Goal: Information Seeking & Learning: Find specific fact

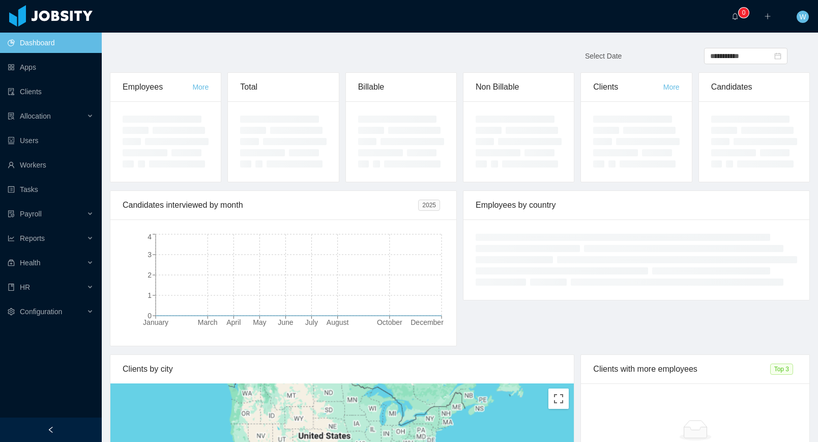
click at [59, 102] on ul "Dashboard Apps Clients Allocation Users Workers Tasks Payroll Reports Health HR…" at bounding box center [51, 177] width 102 height 293
click at [60, 99] on link "Clients" at bounding box center [51, 91] width 86 height 20
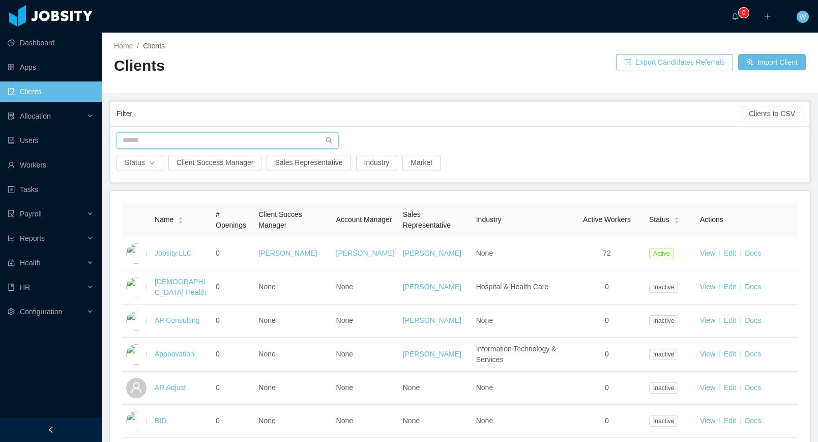
click at [211, 146] on input "text" at bounding box center [228, 140] width 222 height 16
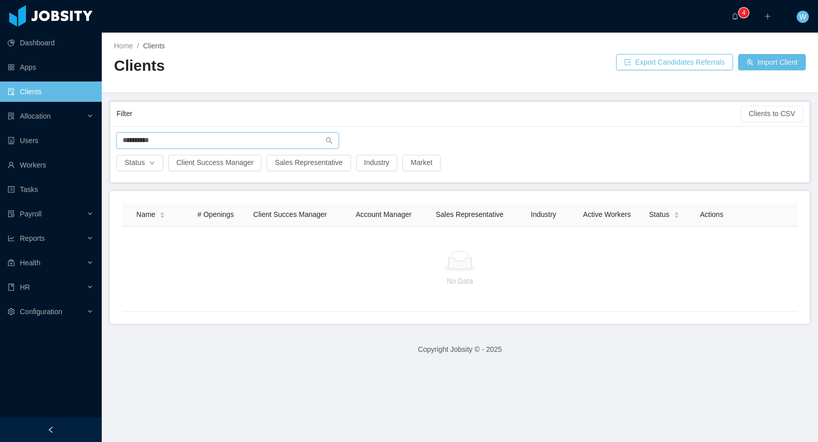
drag, startPoint x: 195, startPoint y: 144, endPoint x: 119, endPoint y: 138, distance: 76.0
click at [195, 144] on input "**********" at bounding box center [228, 140] width 222 height 16
drag, startPoint x: 140, startPoint y: 139, endPoint x: 151, endPoint y: 144, distance: 11.6
click at [140, 139] on input "**********" at bounding box center [228, 140] width 222 height 16
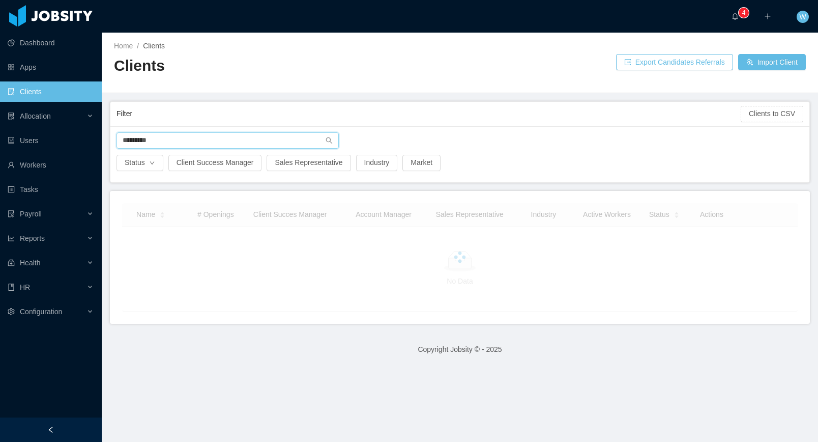
click at [193, 143] on input "*********" at bounding box center [228, 140] width 222 height 16
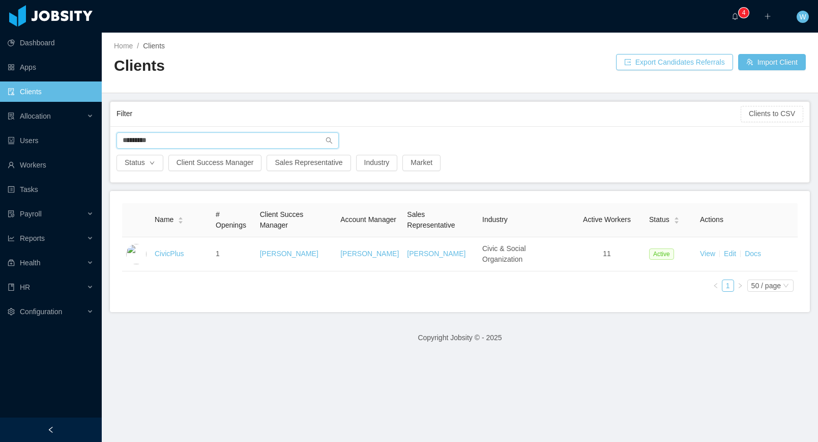
type input "*********"
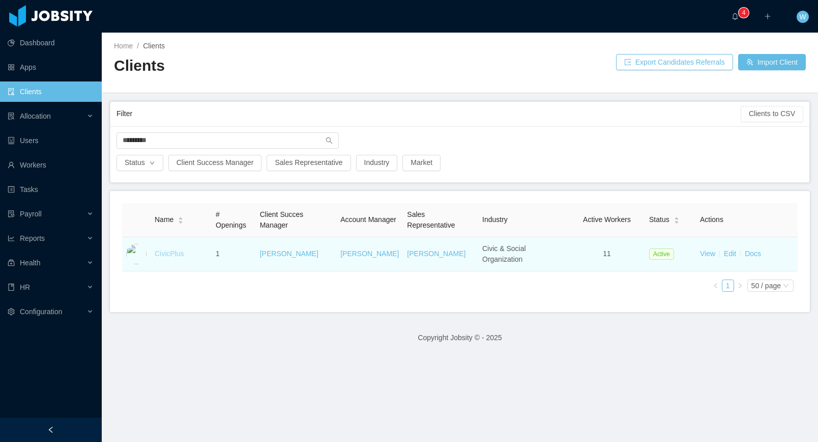
click at [184, 256] on link "CivicPlus" at bounding box center [170, 253] width 30 height 8
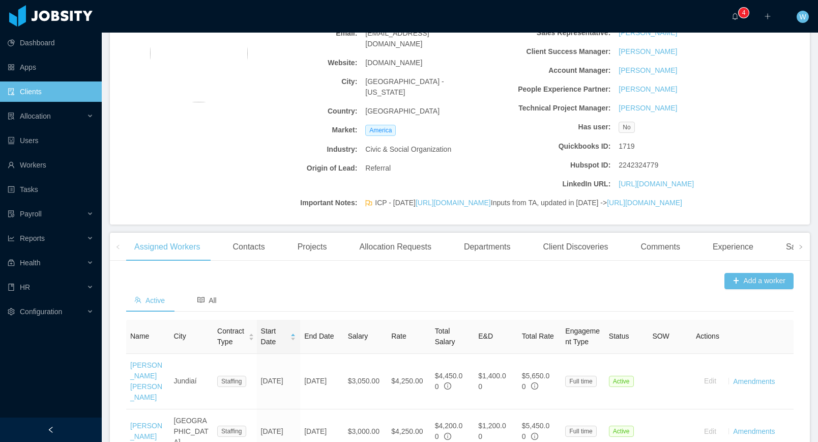
scroll to position [107, 0]
click at [516, 263] on div "Departments" at bounding box center [487, 248] width 63 height 29
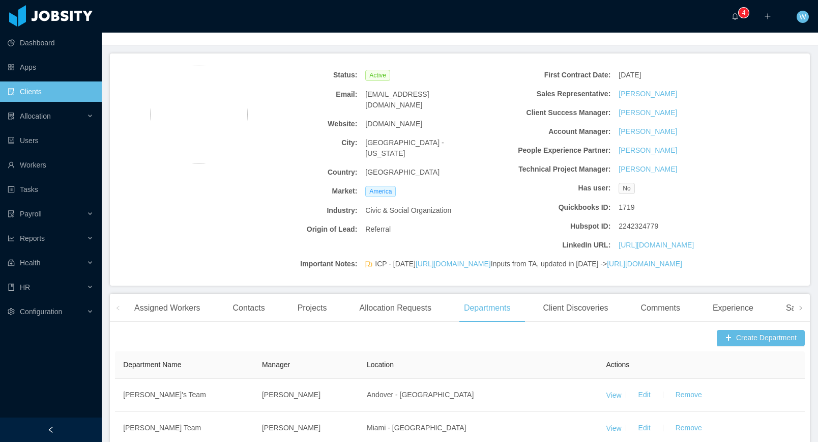
scroll to position [0, 0]
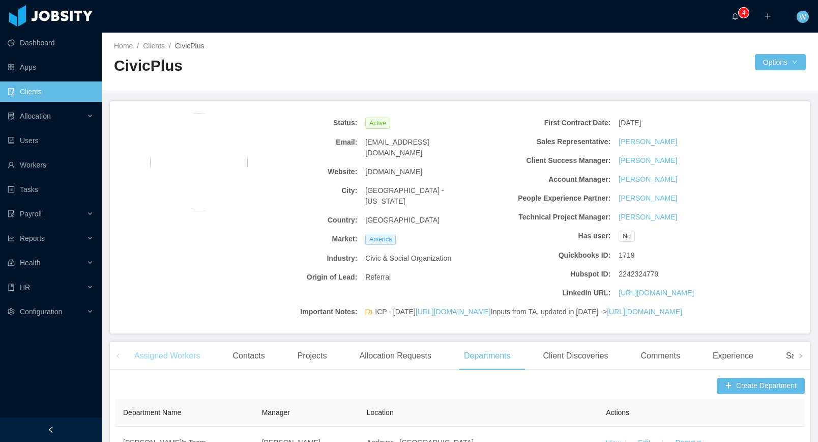
click at [180, 370] on div "Assigned Workers" at bounding box center [167, 356] width 82 height 29
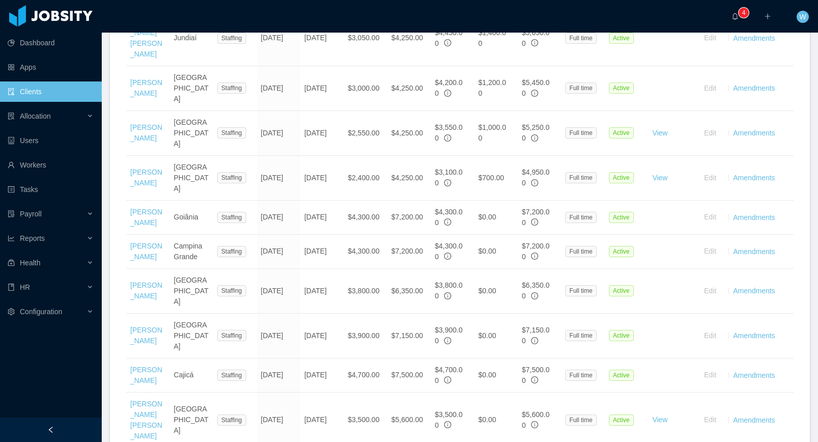
scroll to position [454, 0]
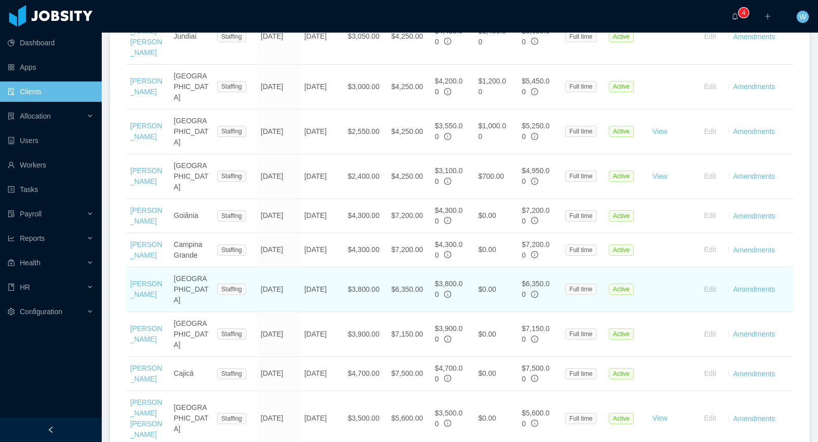
click at [139, 289] on td "Bruno Chaves" at bounding box center [148, 289] width 44 height 45
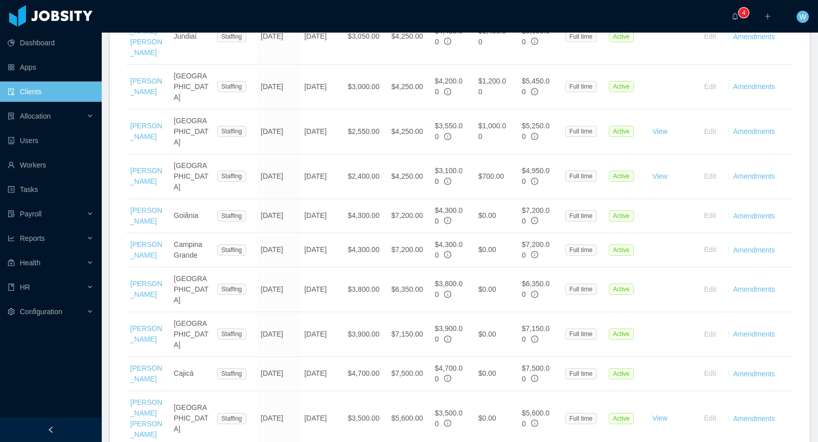
click at [147, 284] on link "Bruno Chaves" at bounding box center [146, 288] width 32 height 19
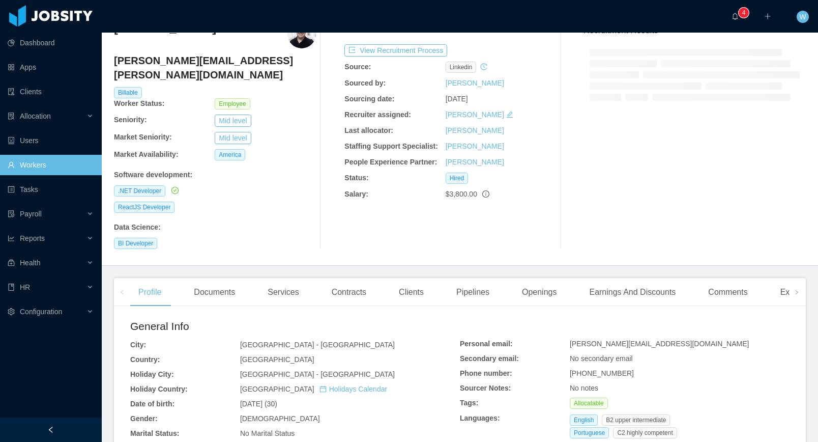
scroll to position [61, 0]
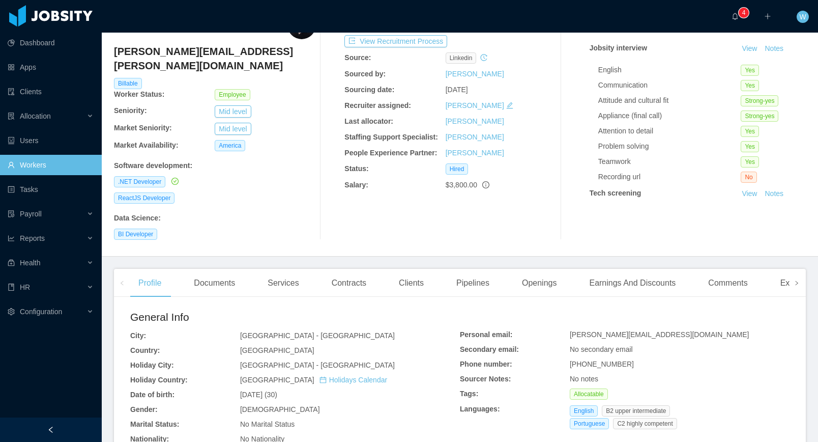
click at [799, 277] on span at bounding box center [797, 283] width 6 height 12
click at [795, 280] on icon "icon: right" at bounding box center [797, 282] width 5 height 5
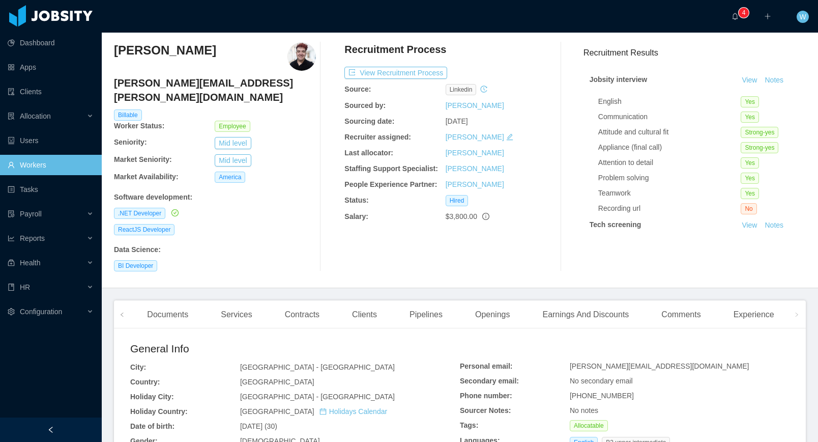
scroll to position [13, 0]
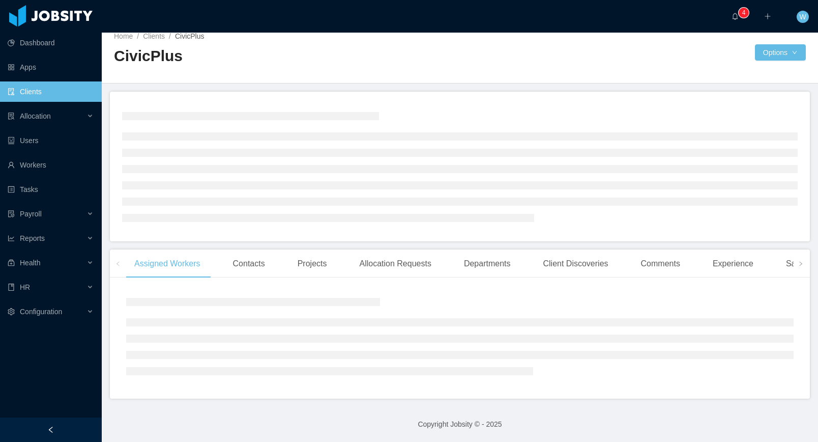
scroll to position [10, 0]
click at [491, 264] on div "Departments" at bounding box center [487, 263] width 63 height 29
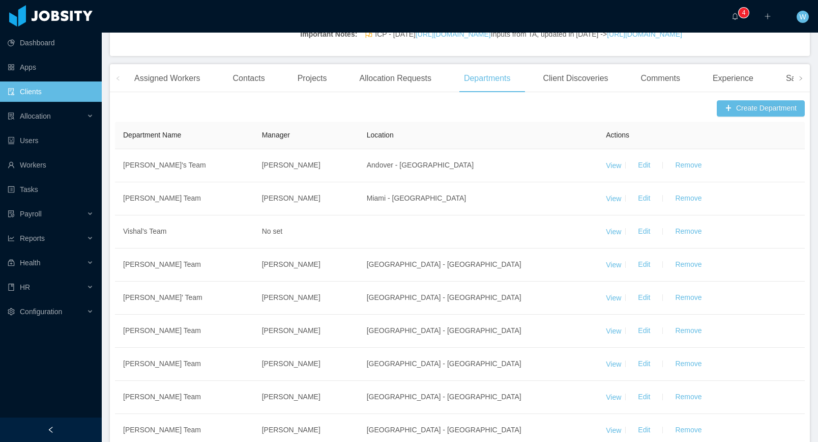
scroll to position [0, 0]
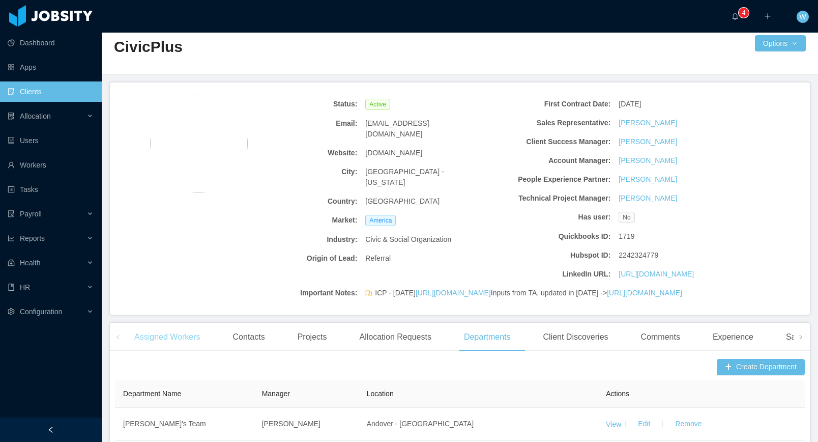
click at [203, 351] on div "Assigned Workers" at bounding box center [167, 337] width 82 height 29
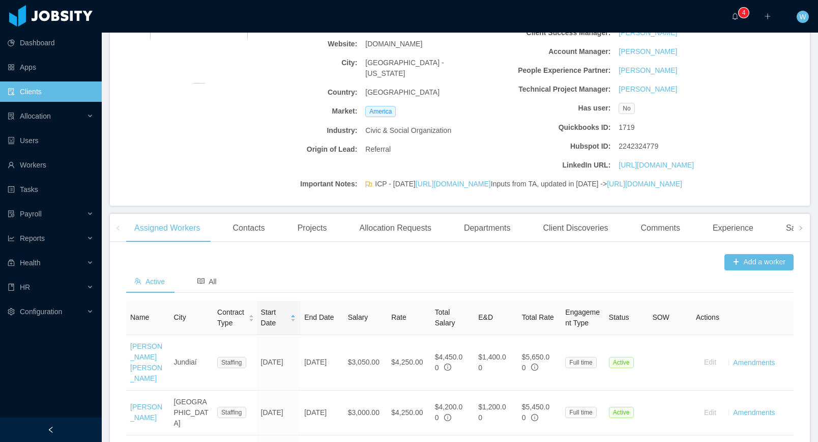
scroll to position [248, 0]
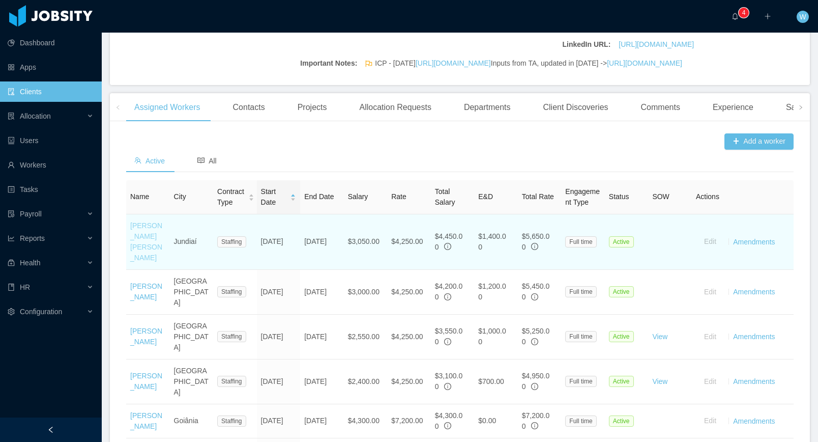
click at [149, 262] on link "Luis Paulo Bravin" at bounding box center [146, 241] width 32 height 40
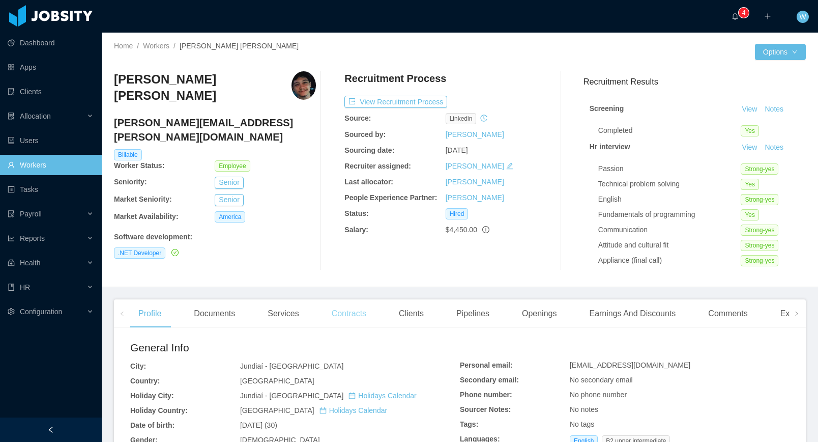
click at [347, 310] on div "Contracts" at bounding box center [349, 313] width 51 height 29
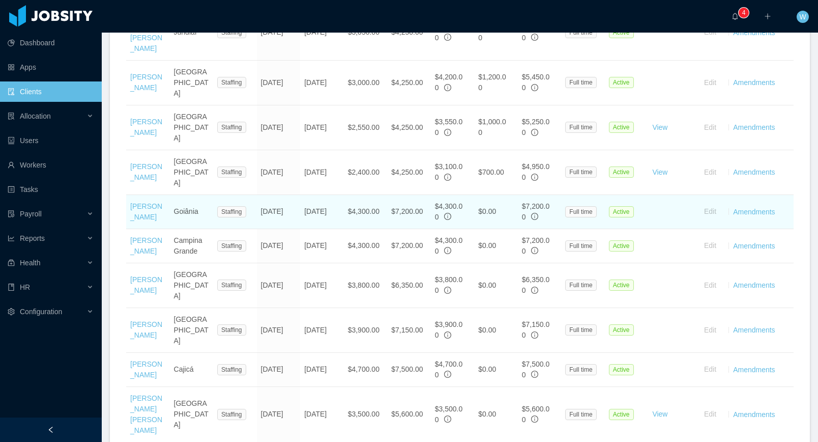
scroll to position [559, 0]
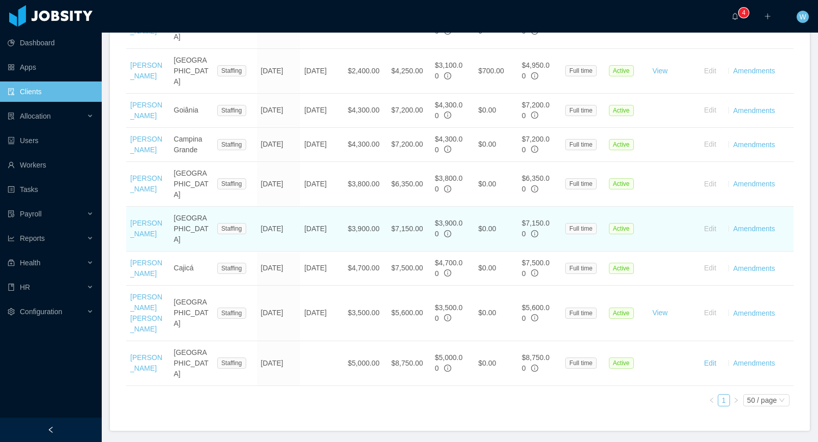
drag, startPoint x: 325, startPoint y: 229, endPoint x: 304, endPoint y: 218, distance: 23.4
click at [304, 218] on td "Nov 12th, 2025" at bounding box center [322, 229] width 44 height 45
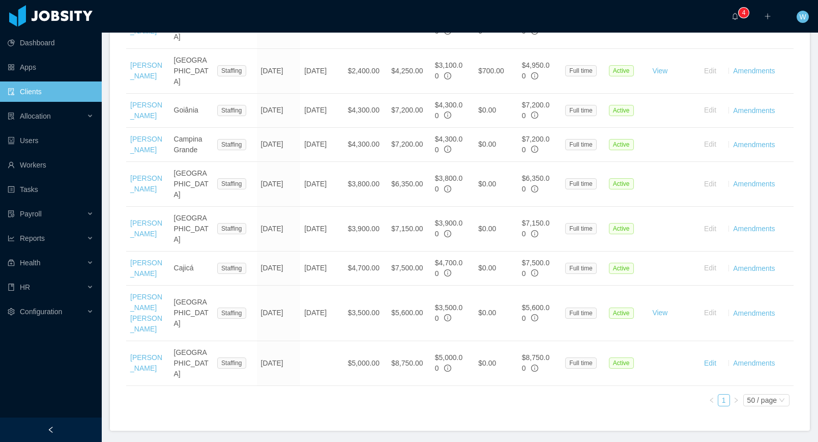
copy td "Nov 12th, 2025"
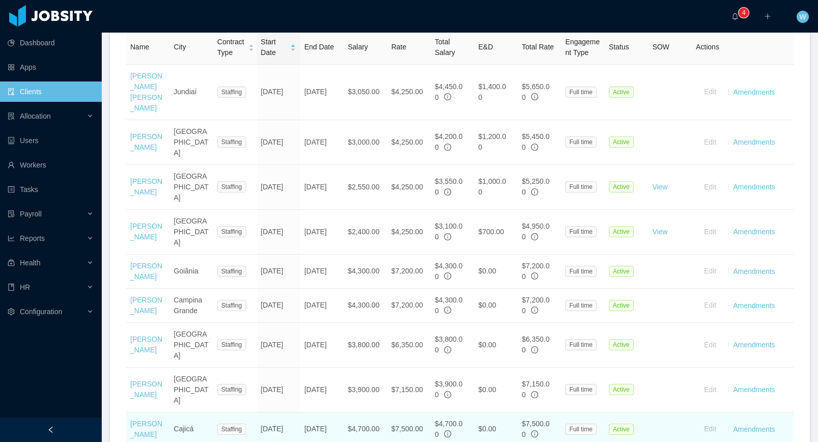
scroll to position [396, 0]
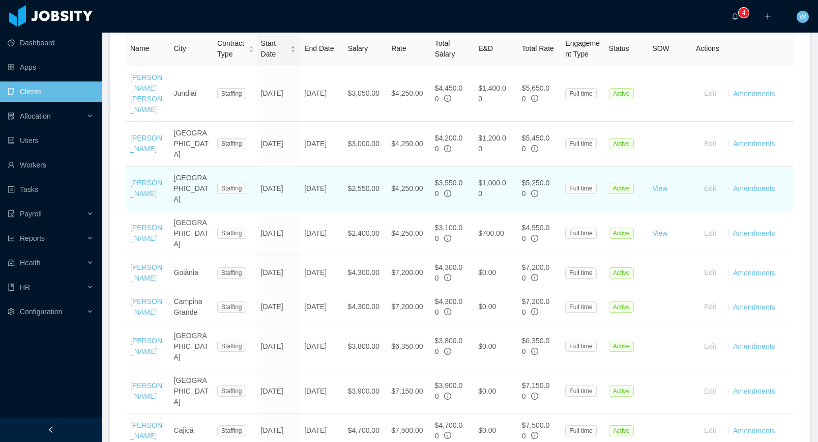
drag, startPoint x: 324, startPoint y: 199, endPoint x: 306, endPoint y: 186, distance: 22.2
click at [306, 186] on td "Sep 9th, 2025" at bounding box center [322, 188] width 44 height 45
copy td "Sep 9th, 2025"
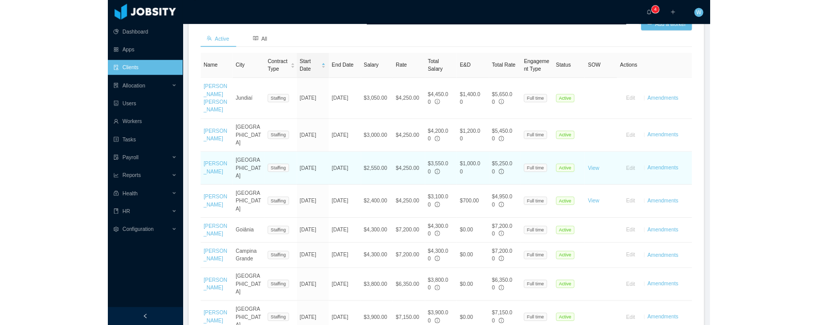
scroll to position [356, 0]
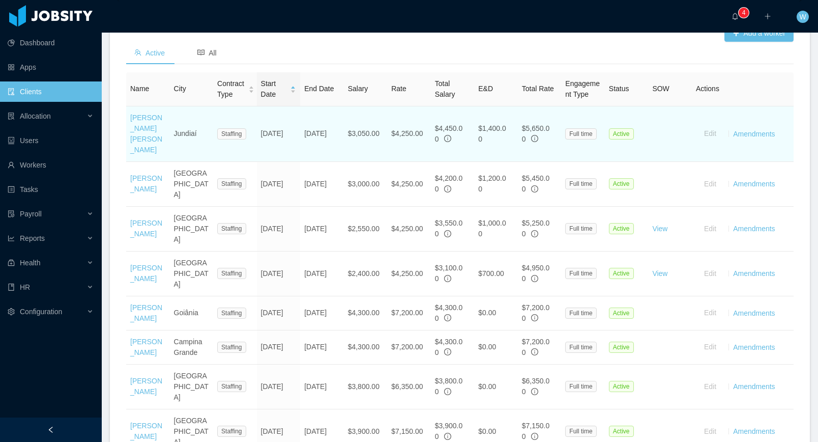
drag, startPoint x: 331, startPoint y: 161, endPoint x: 303, endPoint y: 149, distance: 30.8
click at [303, 149] on td "May 25th, 2026" at bounding box center [322, 133] width 44 height 55
click at [321, 162] on td "May 25th, 2026" at bounding box center [322, 133] width 44 height 55
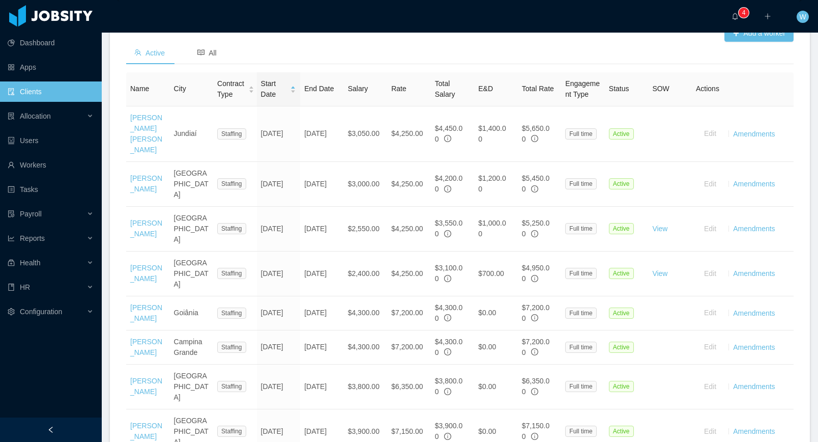
drag, startPoint x: 329, startPoint y: 163, endPoint x: 366, endPoint y: 107, distance: 67.6
click at [303, 149] on td "May 25th, 2026" at bounding box center [322, 133] width 44 height 55
copy td "May 25th, 2026"
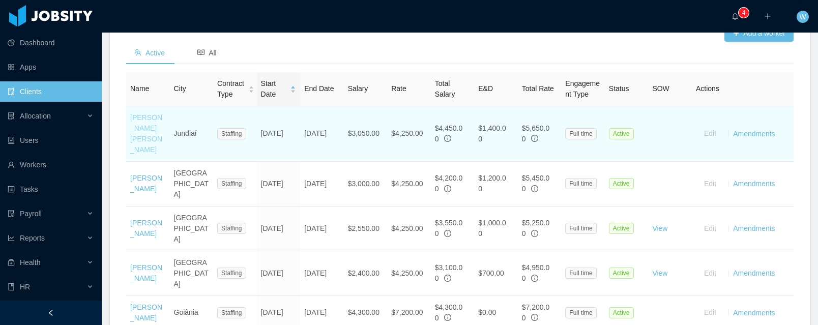
click at [133, 143] on link "Luis Paulo Bravin" at bounding box center [146, 134] width 32 height 40
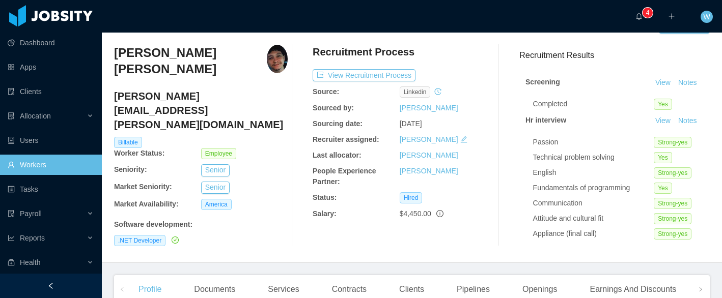
scroll to position [26, 0]
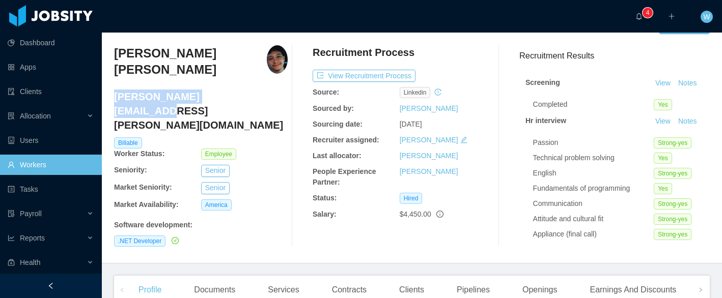
drag, startPoint x: 211, startPoint y: 86, endPoint x: 119, endPoint y: 88, distance: 91.6
click at [115, 90] on h4 "luis.bravin@jobsity.com" at bounding box center [201, 111] width 174 height 43
copy h4 "luis.bravin@jobsity.com"
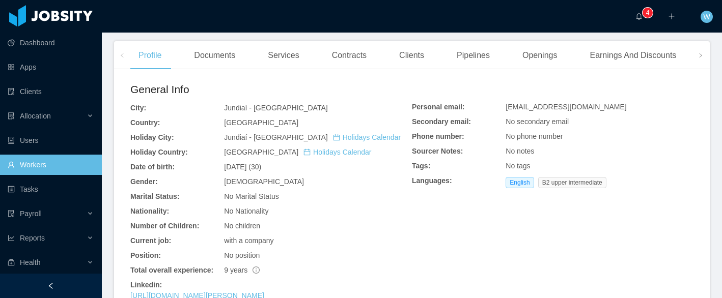
scroll to position [261, 0]
click at [363, 55] on div "Contracts" at bounding box center [349, 55] width 51 height 29
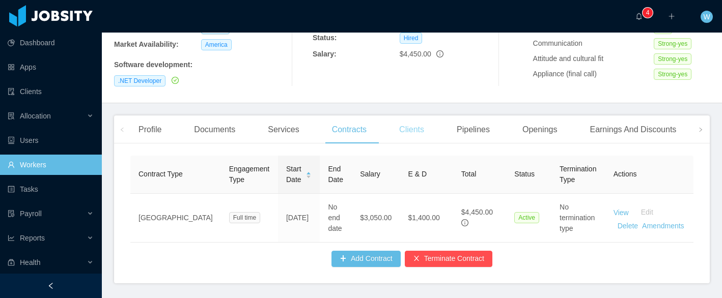
click at [403, 136] on div "Clients" at bounding box center [411, 130] width 41 height 29
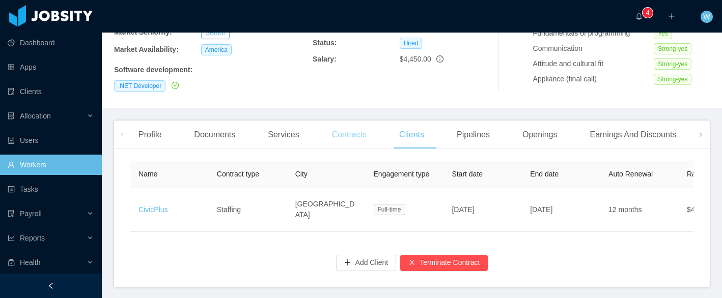
click at [346, 132] on div "Contracts" at bounding box center [349, 135] width 51 height 29
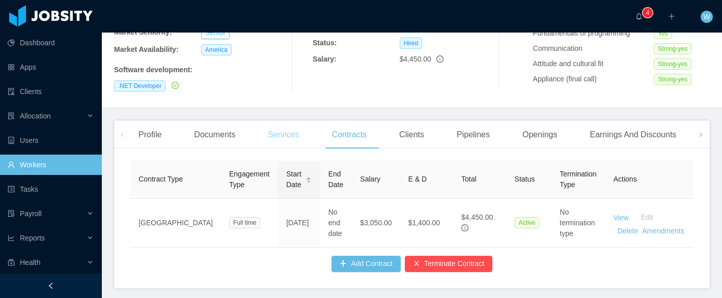
click at [275, 131] on div "Services" at bounding box center [283, 135] width 47 height 29
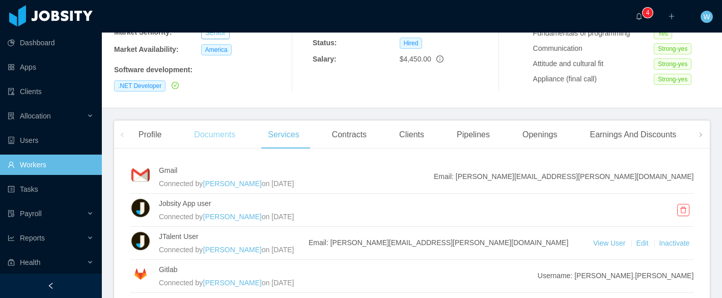
click at [232, 135] on div "Documents" at bounding box center [215, 135] width 58 height 29
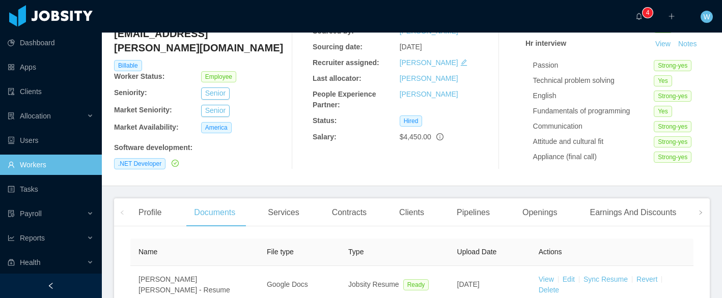
scroll to position [112, 0]
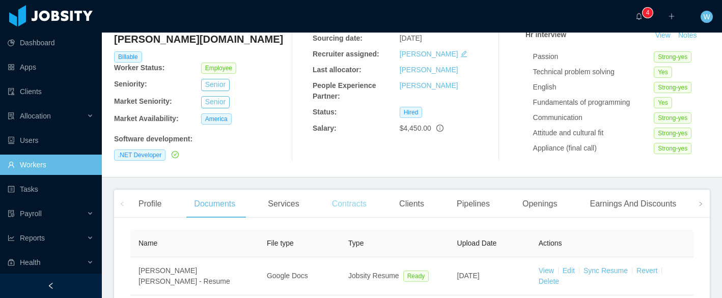
click at [364, 206] on div "Contracts" at bounding box center [349, 204] width 51 height 29
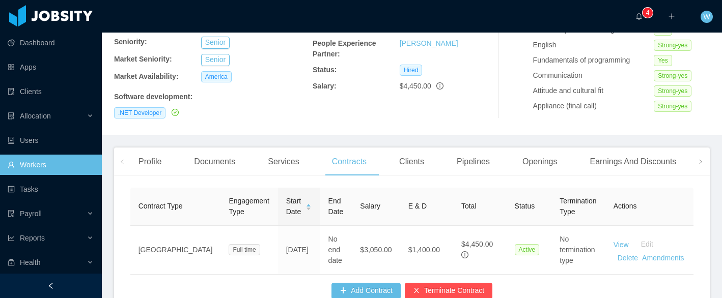
scroll to position [155, 0]
click at [410, 163] on div "Clients" at bounding box center [411, 161] width 41 height 29
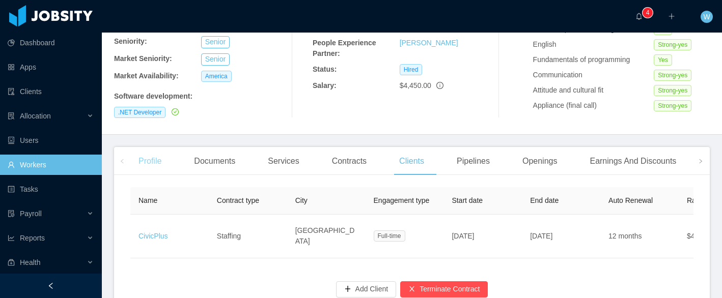
click at [132, 159] on div "Profile" at bounding box center [149, 161] width 39 height 29
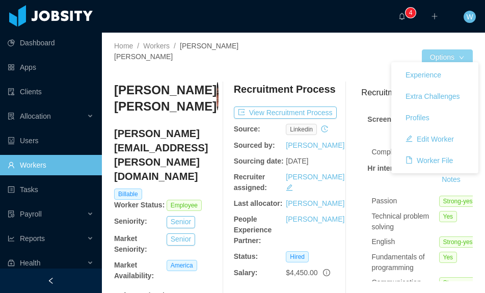
click at [461, 49] on button "Options" at bounding box center [446, 57] width 51 height 16
click at [455, 165] on button "Worker File" at bounding box center [429, 160] width 64 height 16
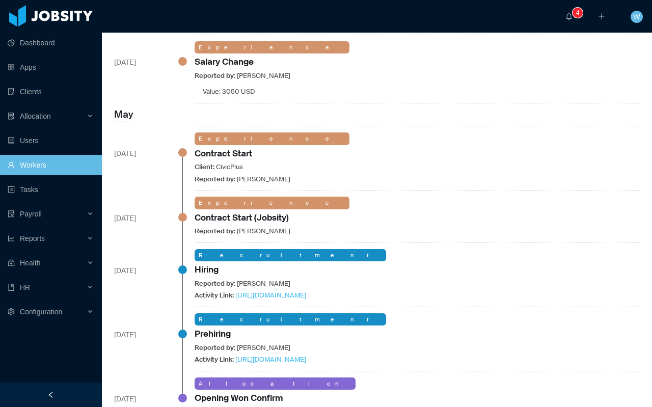
scroll to position [324, 0]
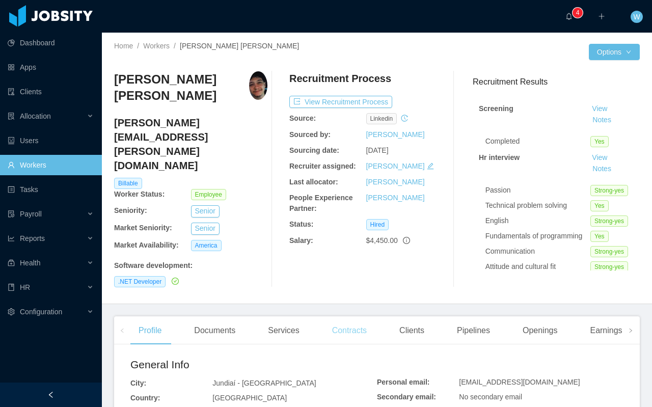
click at [355, 317] on div "Contracts" at bounding box center [349, 330] width 51 height 29
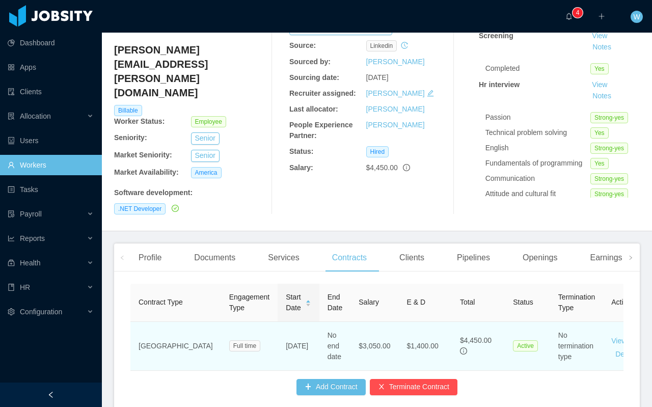
scroll to position [108, 0]
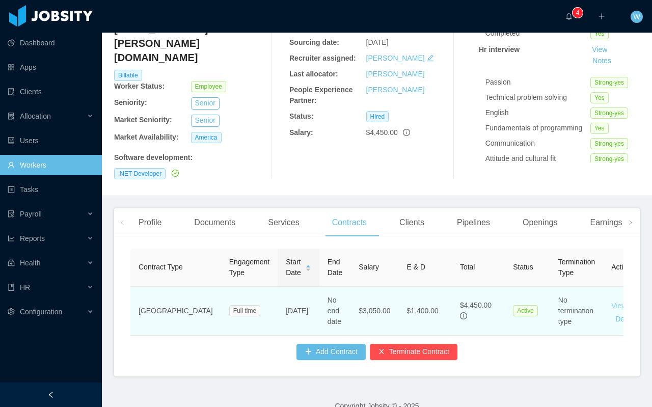
click at [611, 301] on link "View" at bounding box center [618, 305] width 15 height 8
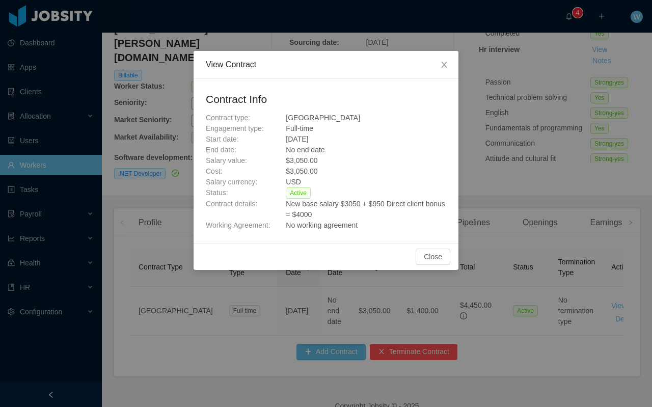
click at [570, 226] on div "View Contract Contract Info Contract type: USA Engagement type: Full-time Start…" at bounding box center [326, 203] width 652 height 407
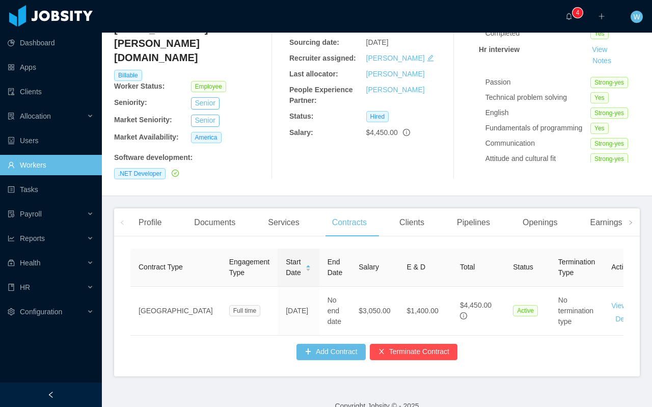
click at [399, 212] on div "Clients" at bounding box center [411, 222] width 41 height 29
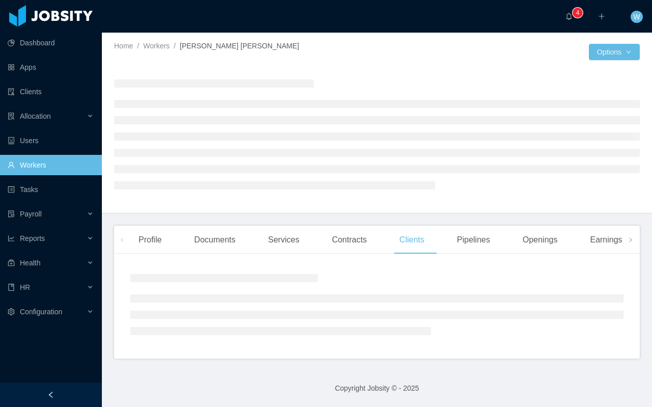
click at [411, 210] on div "Home / Workers / Luis Paulo Bravin / Options" at bounding box center [377, 123] width 550 height 181
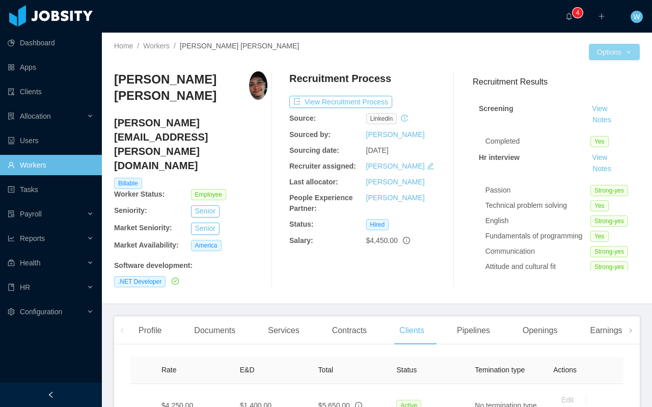
click at [618, 54] on button "Options" at bounding box center [613, 52] width 51 height 16
click at [218, 316] on div "Documents" at bounding box center [215, 330] width 58 height 29
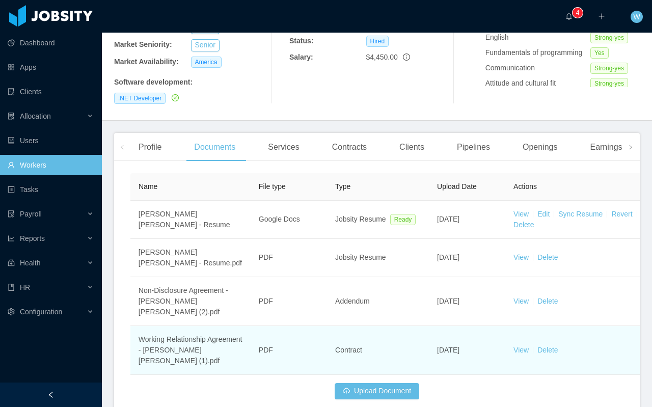
scroll to position [190, 0]
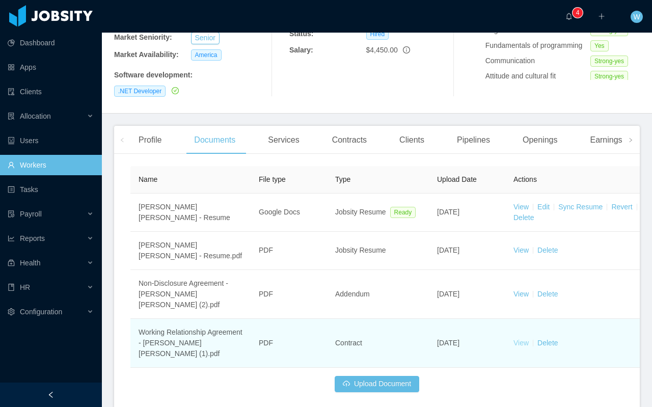
click at [520, 338] on link "View" at bounding box center [520, 342] width 15 height 8
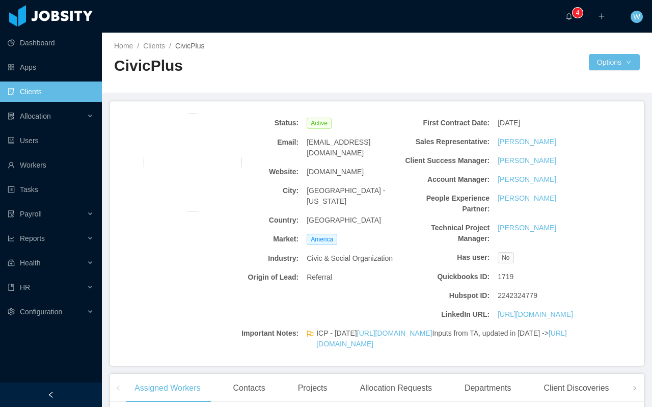
click at [161, 64] on h2 "CivicPlus" at bounding box center [245, 65] width 263 height 21
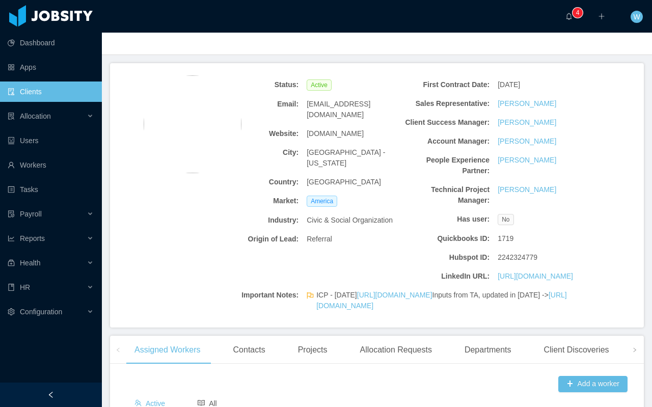
scroll to position [57, 0]
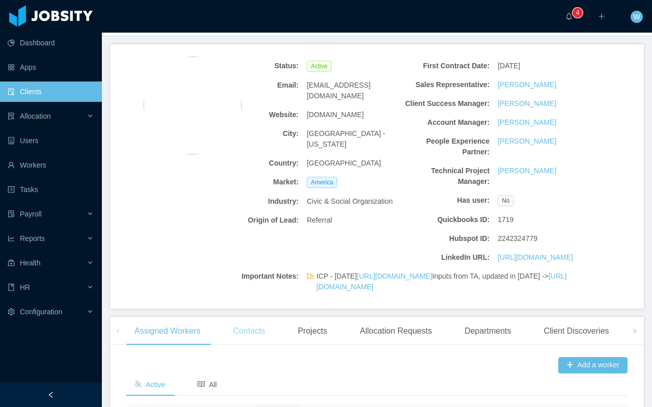
click at [266, 345] on div "Contacts" at bounding box center [249, 331] width 48 height 29
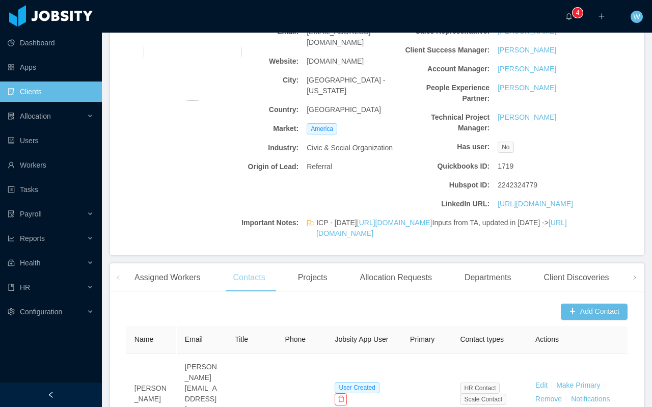
scroll to position [122, 0]
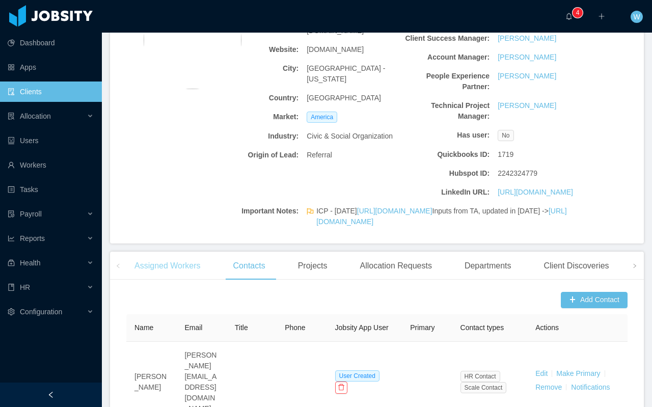
click at [197, 280] on div "Assigned Workers" at bounding box center [167, 265] width 82 height 29
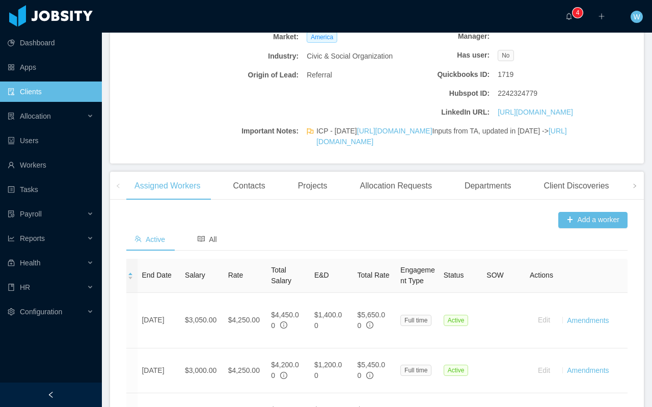
scroll to position [0, 0]
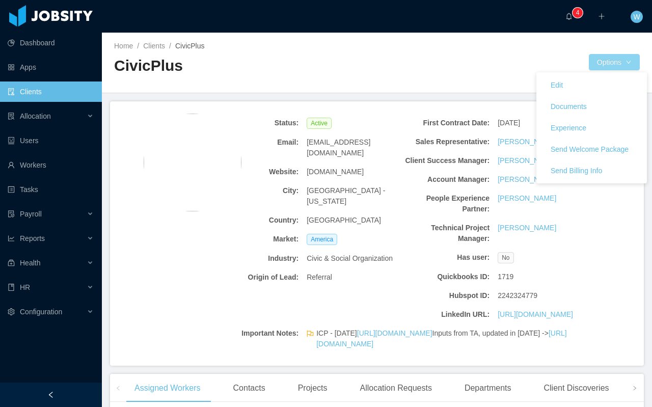
click at [609, 67] on button "Options" at bounding box center [613, 62] width 51 height 16
click at [603, 105] on link "Documents" at bounding box center [591, 106] width 110 height 21
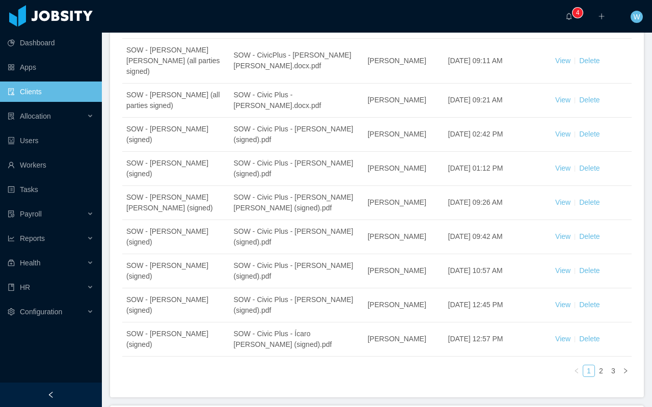
scroll to position [207, 0]
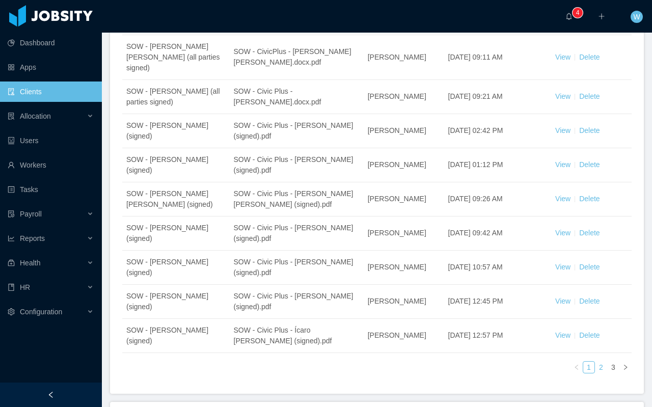
click at [603, 361] on link "2" at bounding box center [600, 366] width 11 height 11
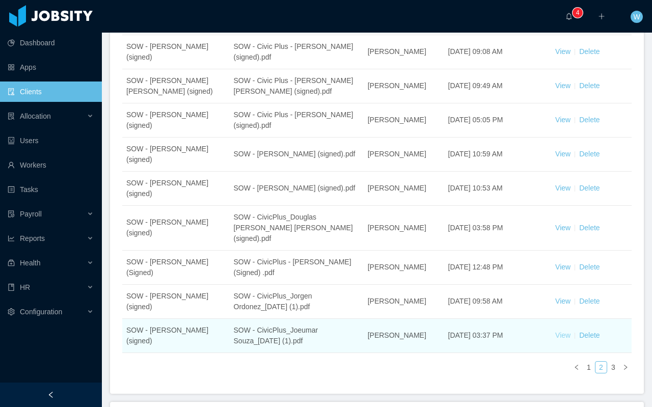
click at [561, 331] on link "View" at bounding box center [562, 335] width 15 height 8
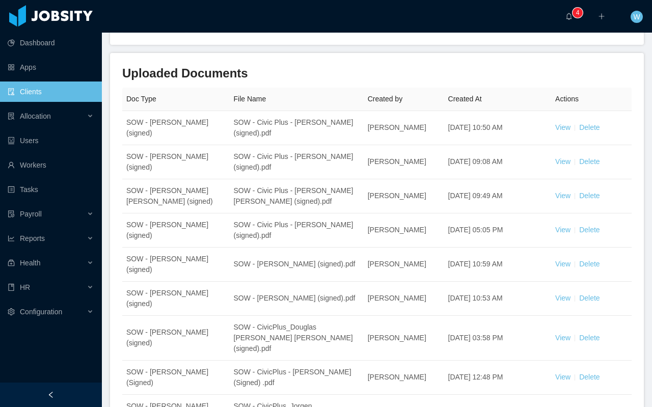
scroll to position [0, 0]
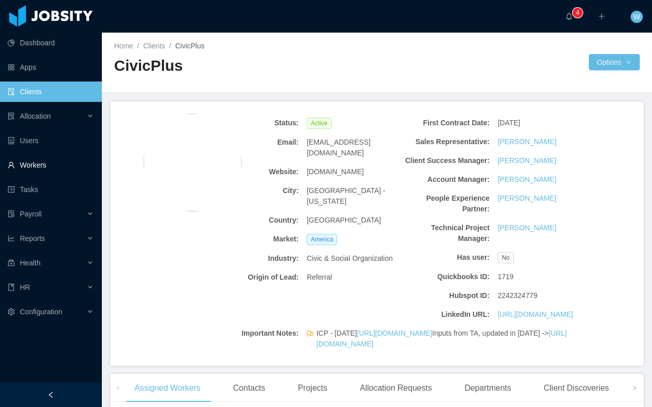
click at [45, 166] on link "Workers" at bounding box center [51, 165] width 86 height 20
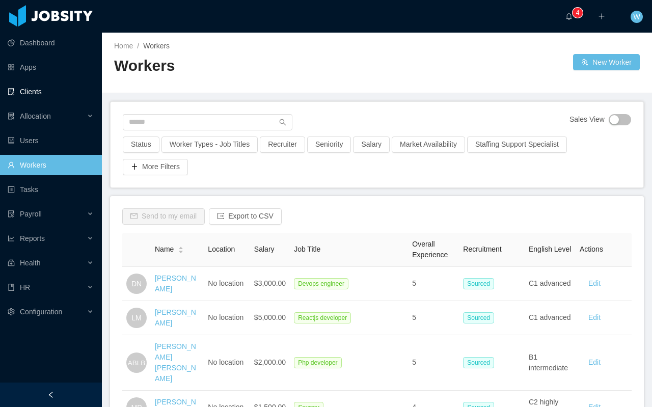
click at [50, 92] on link "Clients" at bounding box center [51, 91] width 86 height 20
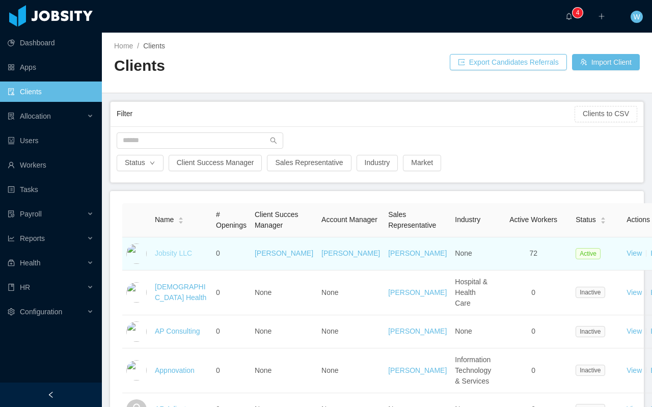
click at [173, 257] on link "Jobsity LLC" at bounding box center [173, 253] width 37 height 8
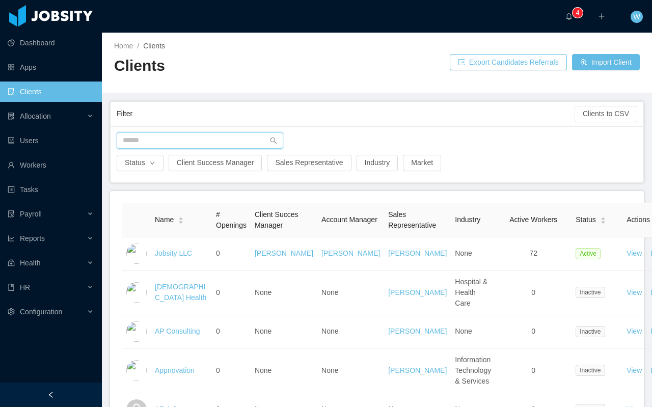
click at [182, 141] on input "text" at bounding box center [200, 140] width 166 height 16
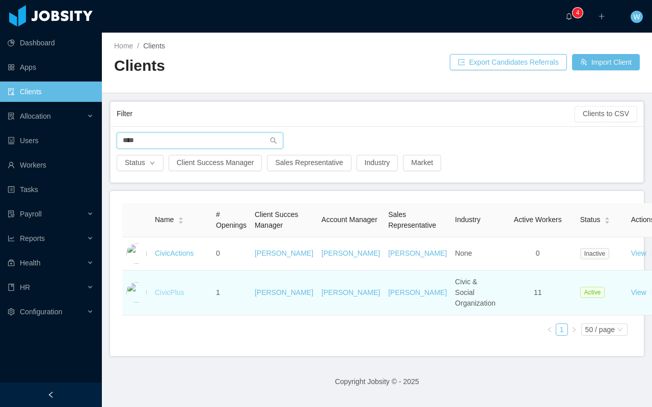
type input "****"
click at [161, 296] on link "CivicPlus" at bounding box center [170, 292] width 30 height 8
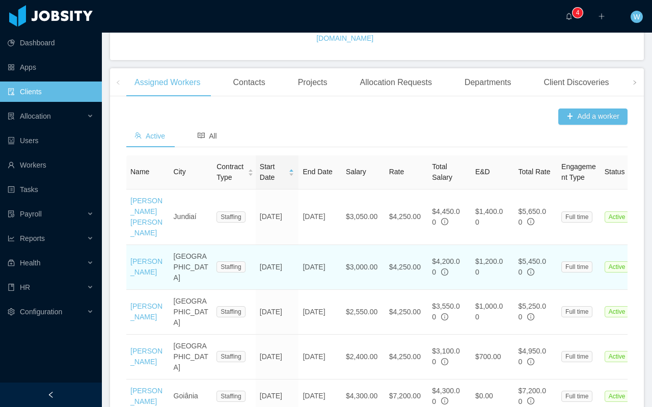
scroll to position [305, 0]
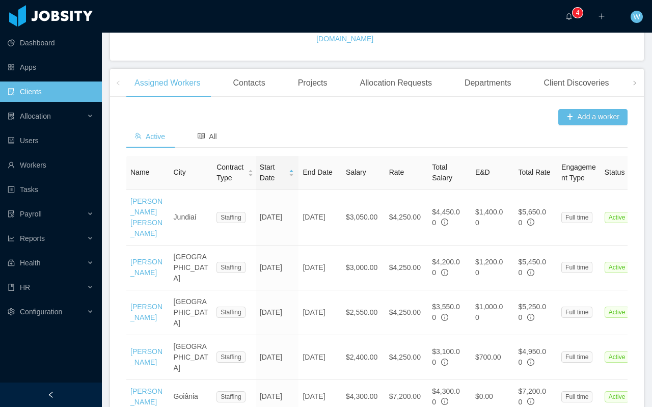
click at [150, 190] on th "Name" at bounding box center [147, 173] width 43 height 34
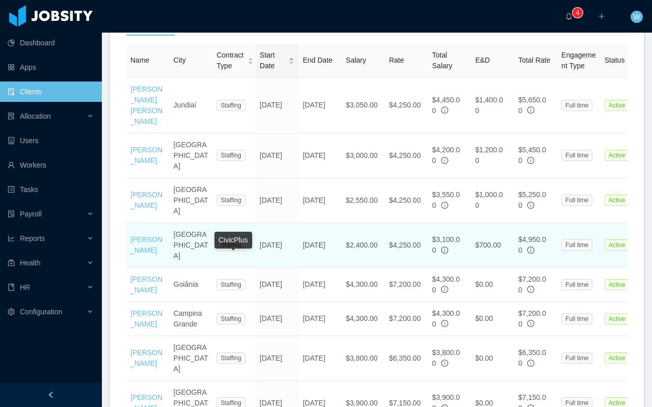
scroll to position [404, 0]
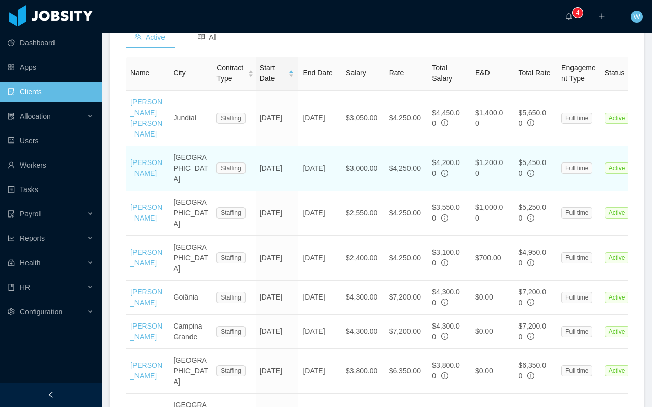
drag, startPoint x: 331, startPoint y: 178, endPoint x: 301, endPoint y: 167, distance: 31.9
click at [301, 167] on td "Jun 15th, 2026" at bounding box center [319, 168] width 43 height 45
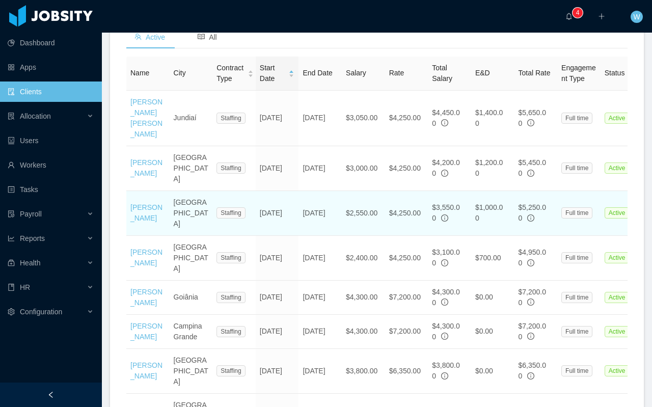
copy td "Jun 15th, 2026"
click at [334, 224] on td "Sep 9th, 2025" at bounding box center [319, 213] width 43 height 45
drag, startPoint x: 327, startPoint y: 220, endPoint x: 303, endPoint y: 206, distance: 27.8
click at [303, 206] on td "Sep 9th, 2025" at bounding box center [319, 213] width 43 height 45
copy td "Sep 9th, 2025"
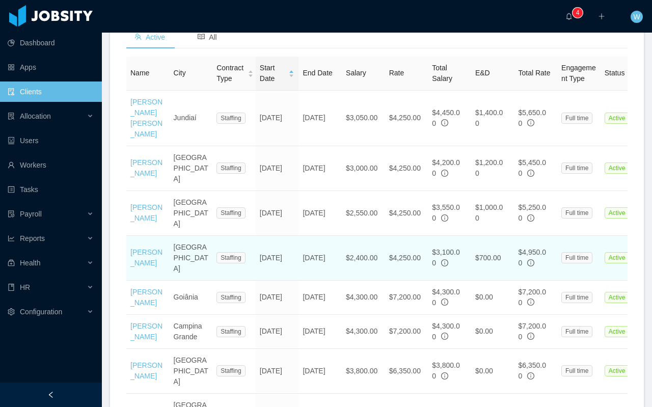
click at [322, 255] on td "Aug 1st, 2026" at bounding box center [319, 258] width 43 height 45
drag, startPoint x: 322, startPoint y: 255, endPoint x: 303, endPoint y: 246, distance: 20.9
click at [303, 246] on td "Aug 1st, 2026" at bounding box center [319, 258] width 43 height 45
copy td "Aug 1st, 2026"
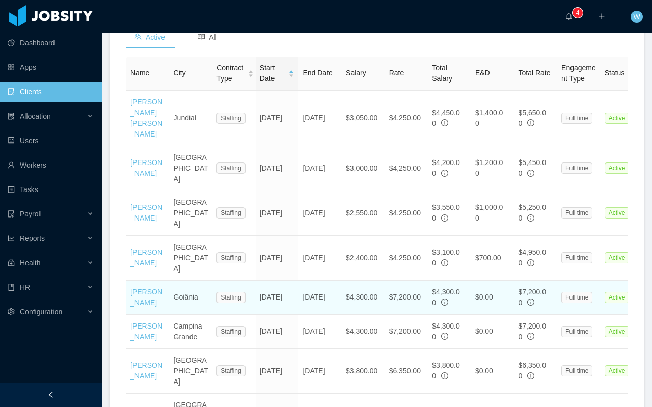
drag, startPoint x: 322, startPoint y: 296, endPoint x: 303, endPoint y: 286, distance: 21.4
click at [303, 286] on td "Feb 26th, 2026" at bounding box center [319, 297] width 43 height 34
copy td "Feb 26th, 2026"
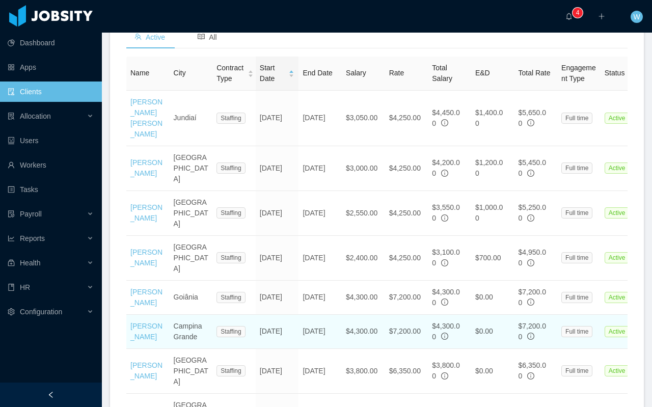
click at [321, 335] on td "Apr 22nd, 2026" at bounding box center [319, 332] width 43 height 34
drag, startPoint x: 316, startPoint y: 333, endPoint x: 299, endPoint y: 323, distance: 19.6
click at [299, 323] on td "Apr 22nd, 2026" at bounding box center [319, 332] width 43 height 34
copy td "Apr 22nd, 2026"
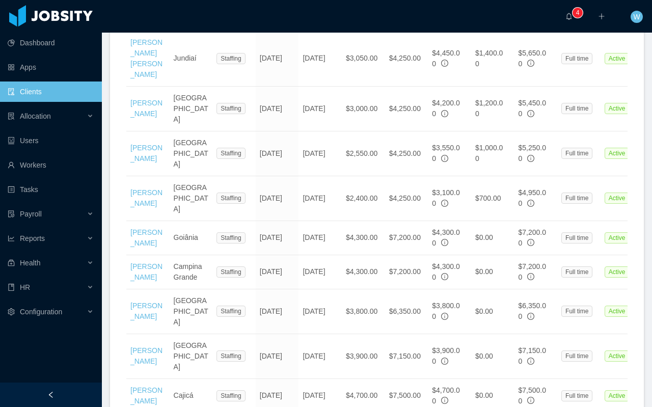
scroll to position [469, 0]
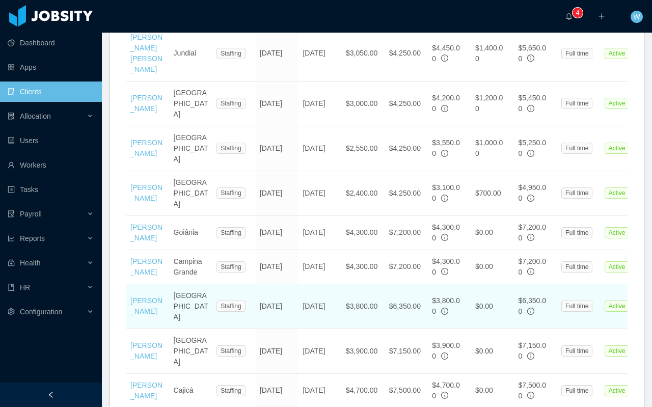
click at [324, 310] on td "Jul 1st, 2026" at bounding box center [319, 306] width 43 height 45
drag, startPoint x: 321, startPoint y: 309, endPoint x: 299, endPoint y: 298, distance: 24.4
click at [299, 298] on td "Jul 1st, 2026" at bounding box center [319, 306] width 43 height 45
copy td "Jul 1st, 2026"
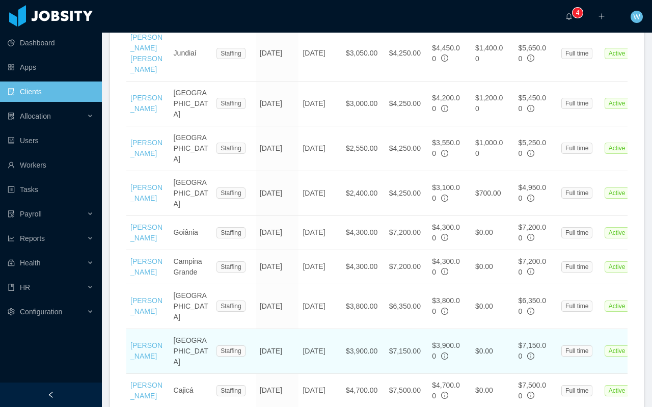
click at [328, 348] on td "Nov 12th, 2025" at bounding box center [319, 351] width 43 height 45
drag, startPoint x: 315, startPoint y: 344, endPoint x: 295, endPoint y: 336, distance: 21.3
click at [295, 336] on tr "Daniel Araujo Brasília Staffing Nov 12th, 2024 Nov 12th, 2025 $3,900.00 $7,150.…" at bounding box center [457, 351] width 662 height 45
click at [314, 346] on td "Nov 12th, 2025" at bounding box center [319, 351] width 43 height 45
drag, startPoint x: 315, startPoint y: 348, endPoint x: 302, endPoint y: 337, distance: 16.7
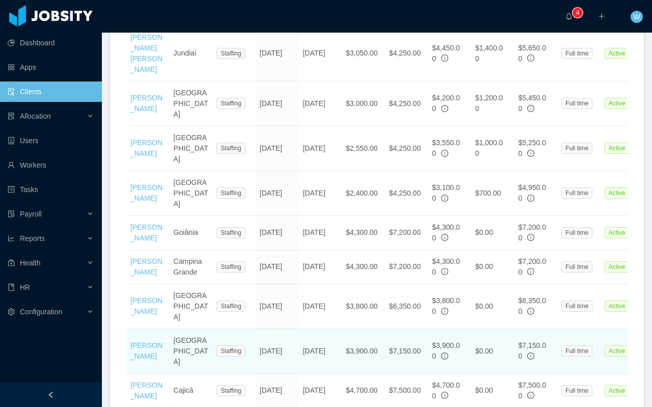
click at [302, 337] on td "Nov 12th, 2025" at bounding box center [319, 351] width 43 height 45
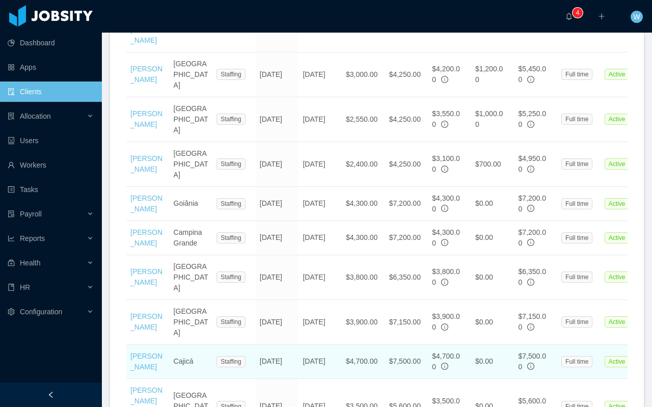
scroll to position [509, 0]
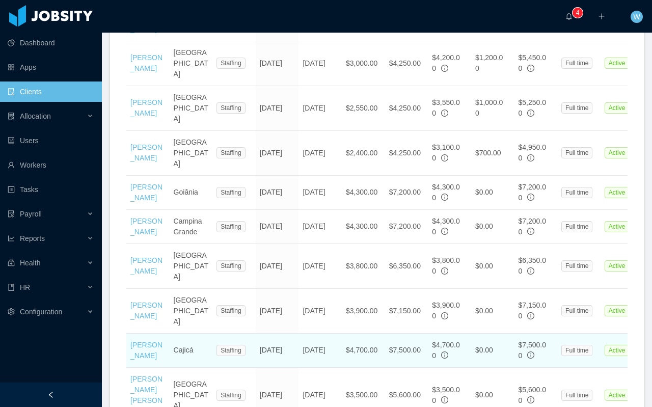
drag, startPoint x: 324, startPoint y: 343, endPoint x: 300, endPoint y: 334, distance: 26.1
click at [300, 333] on td "Jan 7th, 2026" at bounding box center [319, 350] width 43 height 34
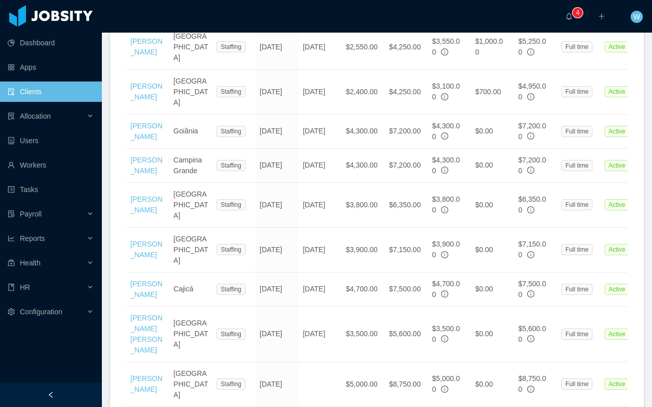
scroll to position [572, 0]
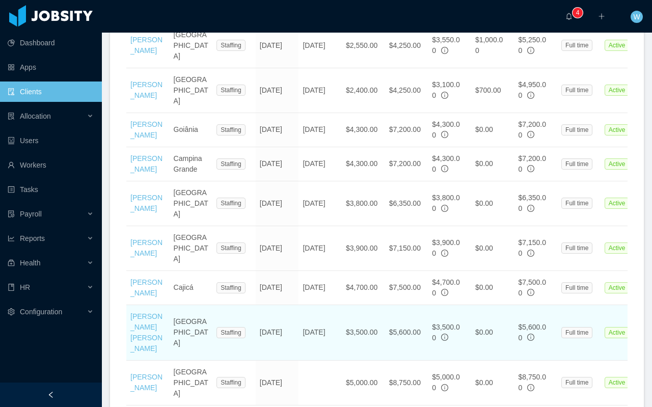
click at [326, 321] on td "Mar 18th, 2026" at bounding box center [319, 332] width 43 height 55
drag, startPoint x: 325, startPoint y: 322, endPoint x: 307, endPoint y: 314, distance: 19.6
click at [302, 310] on td "Mar 18th, 2026" at bounding box center [319, 332] width 43 height 55
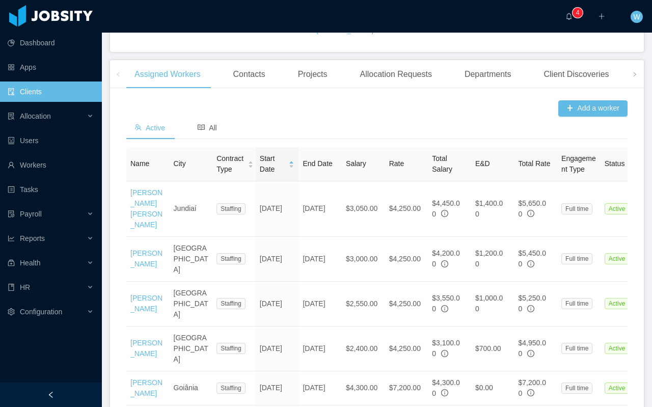
scroll to position [333, 0]
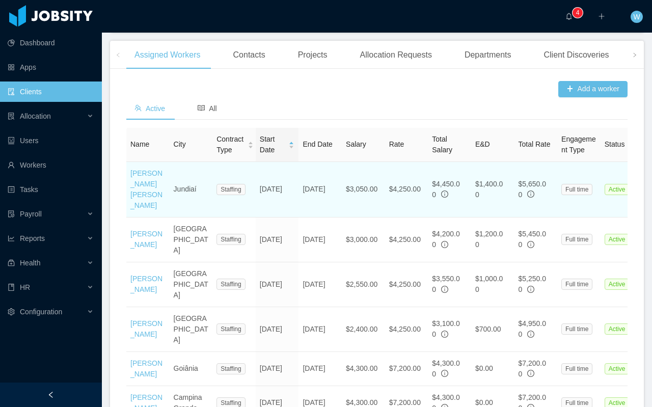
drag, startPoint x: 324, startPoint y: 213, endPoint x: 303, endPoint y: 202, distance: 23.2
click at [303, 203] on td "May 25th, 2026" at bounding box center [319, 189] width 43 height 55
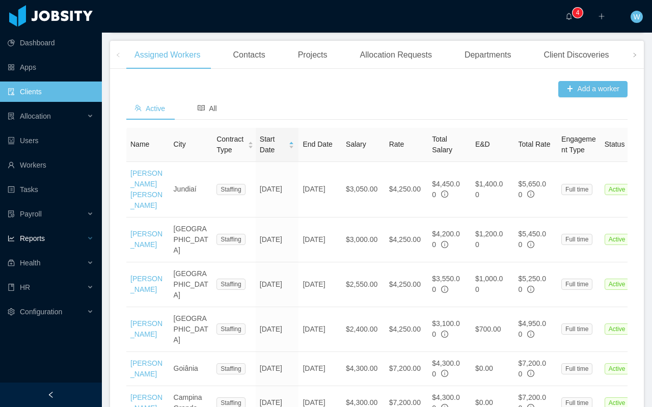
scroll to position [626, 0]
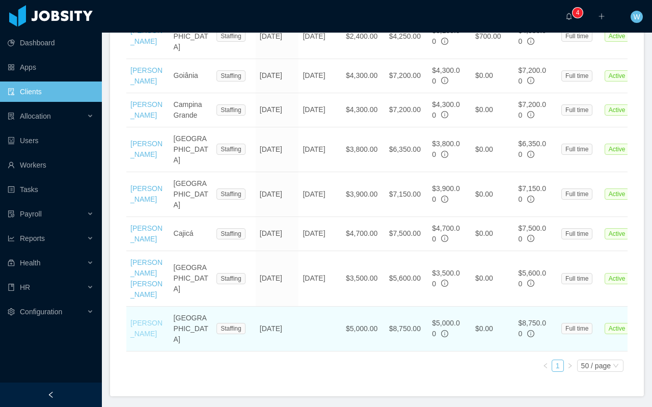
click at [138, 319] on link "Rafael Roque" at bounding box center [146, 328] width 32 height 19
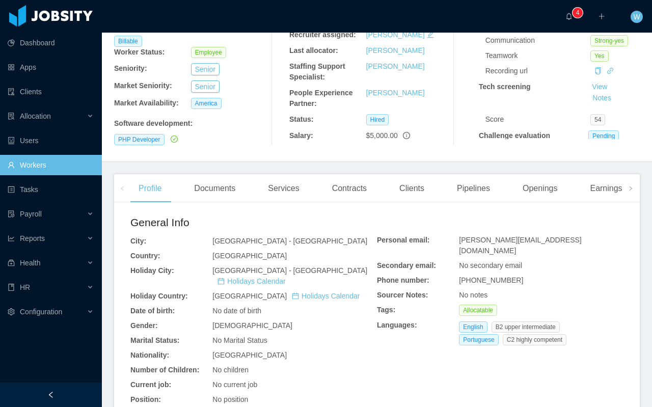
scroll to position [132, 0]
click at [361, 184] on div "Contracts" at bounding box center [349, 188] width 51 height 29
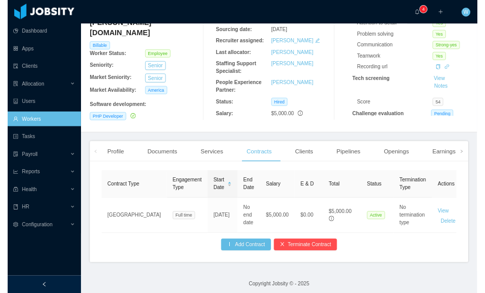
scroll to position [0, 14]
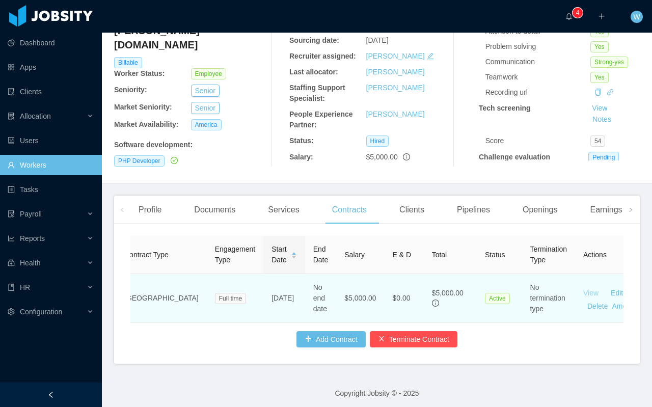
click at [583, 289] on link "View" at bounding box center [590, 293] width 15 height 8
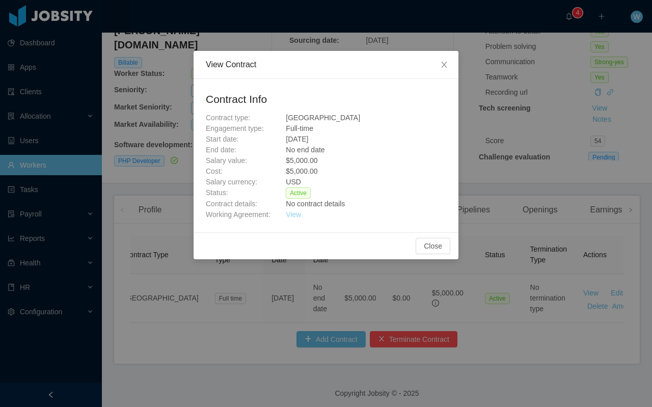
click at [295, 216] on link "View" at bounding box center [293, 214] width 15 height 8
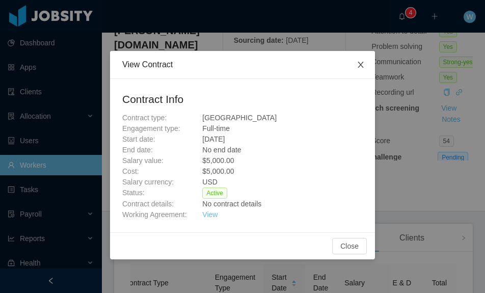
click at [360, 57] on span "Close" at bounding box center [360, 65] width 29 height 29
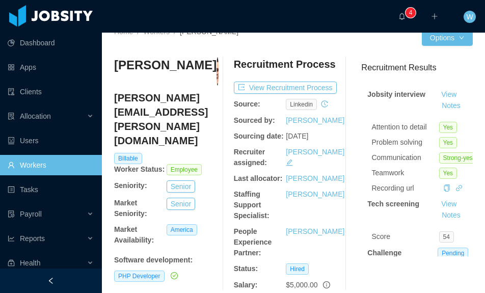
scroll to position [0, 0]
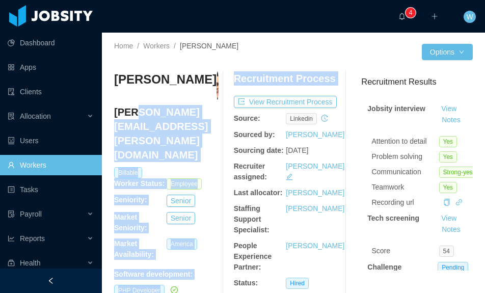
drag, startPoint x: 233, startPoint y: 108, endPoint x: 133, endPoint y: 107, distance: 100.3
click at [133, 106] on div "Rafael Roque rafael.roque@jobsity.com Billable Worker Status: Employee Seniorit…" at bounding box center [293, 187] width 358 height 233
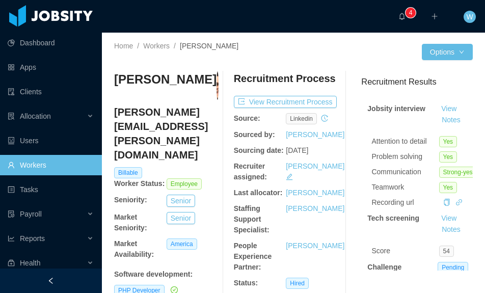
click at [130, 107] on h4 "rafael.roque@jobsity.com" at bounding box center [166, 133] width 104 height 57
drag, startPoint x: 117, startPoint y: 111, endPoint x: 152, endPoint y: 114, distance: 35.2
click at [152, 114] on h4 "rafael.roque@jobsity.com" at bounding box center [166, 133] width 104 height 57
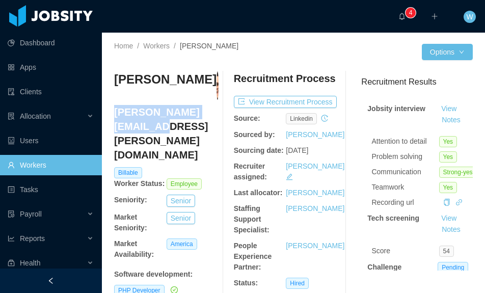
drag, startPoint x: 119, startPoint y: 111, endPoint x: 222, endPoint y: 110, distance: 103.3
click at [217, 108] on h4 "rafael.roque@jobsity.com" at bounding box center [166, 133] width 104 height 57
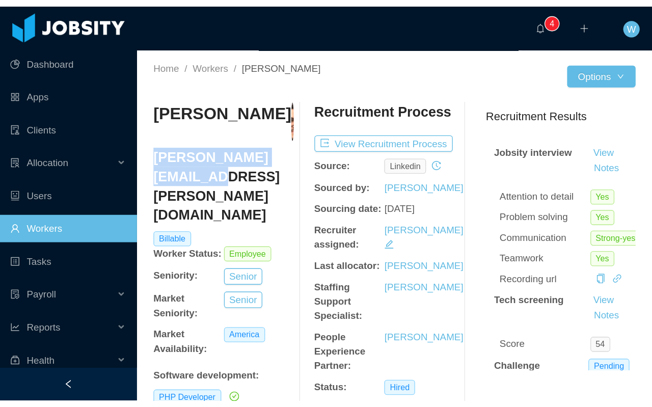
scroll to position [1, 0]
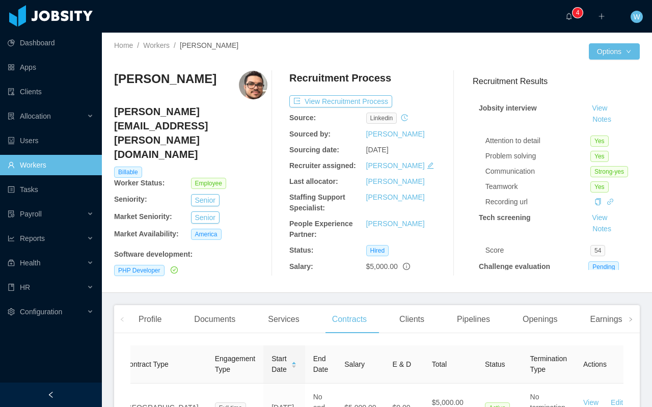
click at [214, 166] on div "Billable" at bounding box center [191, 171] width 156 height 11
drag, startPoint x: 235, startPoint y: 111, endPoint x: 116, endPoint y: 111, distance: 119.1
click at [116, 111] on h4 "rafael.roque@jobsity.com" at bounding box center [190, 132] width 153 height 57
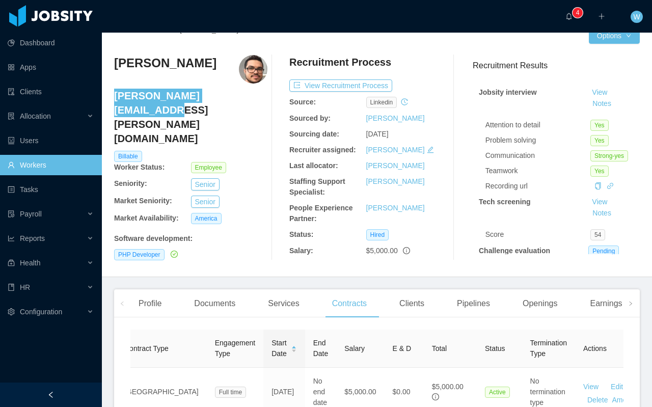
scroll to position [32, 0]
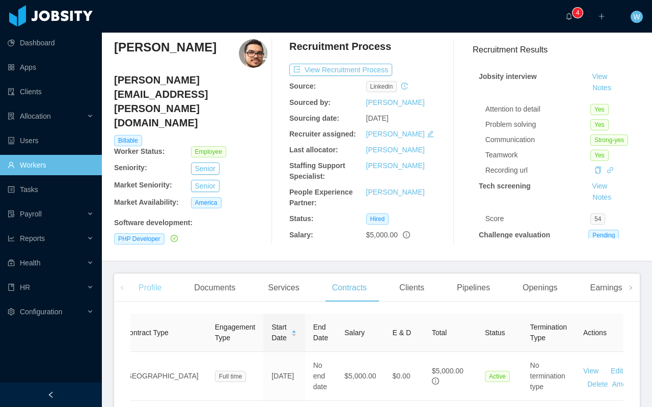
click at [153, 282] on div "Profile" at bounding box center [149, 287] width 39 height 29
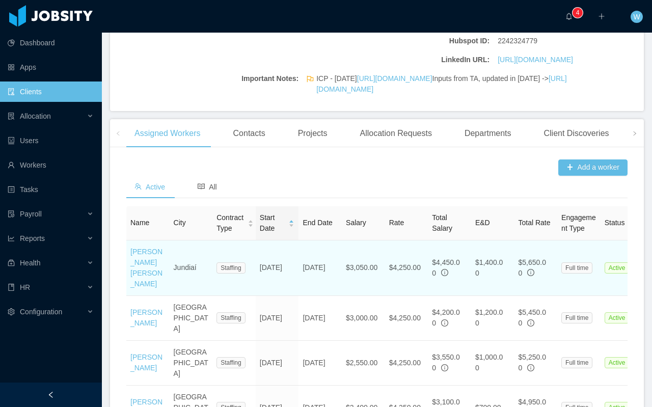
click at [149, 289] on td "Luis Paulo Bravin" at bounding box center [147, 267] width 43 height 55
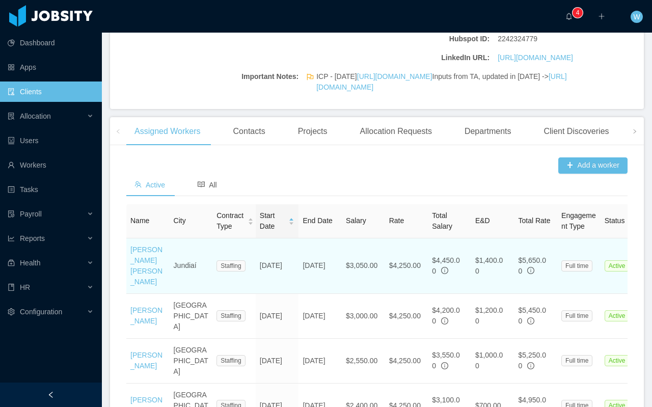
click at [148, 286] on td "Luis Paulo Bravin" at bounding box center [147, 265] width 43 height 55
click at [149, 281] on link "Luis Paulo Bravin" at bounding box center [146, 265] width 32 height 40
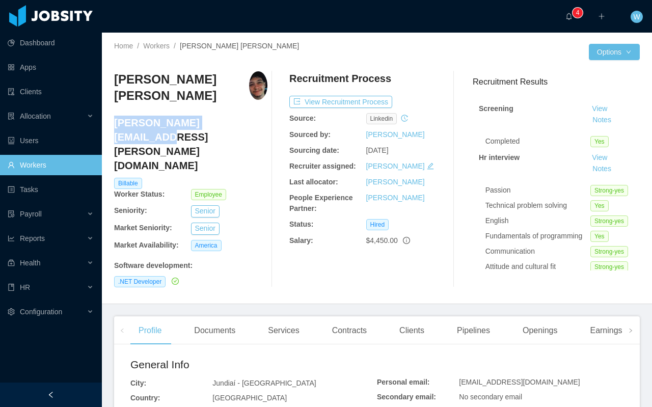
drag, startPoint x: 224, startPoint y: 112, endPoint x: 115, endPoint y: 109, distance: 109.5
click at [115, 116] on h4 "luis.bravin@jobsity.com" at bounding box center [190, 144] width 153 height 57
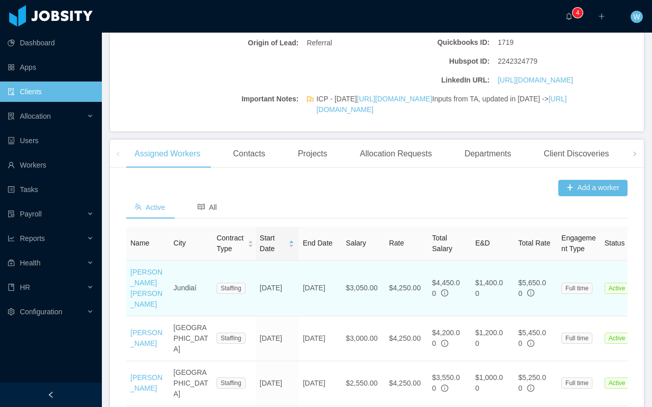
scroll to position [253, 0]
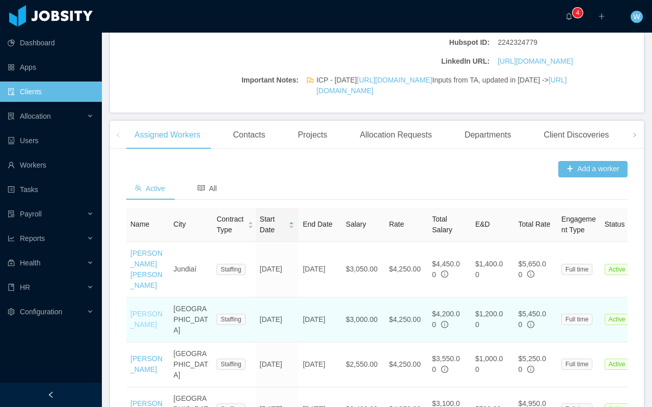
click at [141, 328] on link "Agustin Maggi" at bounding box center [146, 318] width 32 height 19
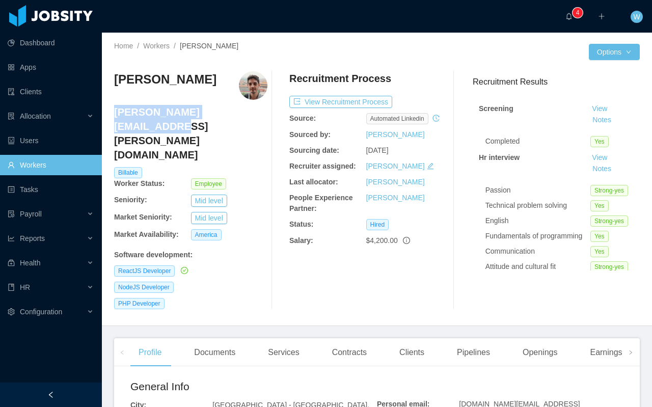
drag, startPoint x: 243, startPoint y: 111, endPoint x: 116, endPoint y: 115, distance: 126.8
click at [116, 115] on h4 "agustin.maggi@jobsity.com" at bounding box center [190, 133] width 153 height 57
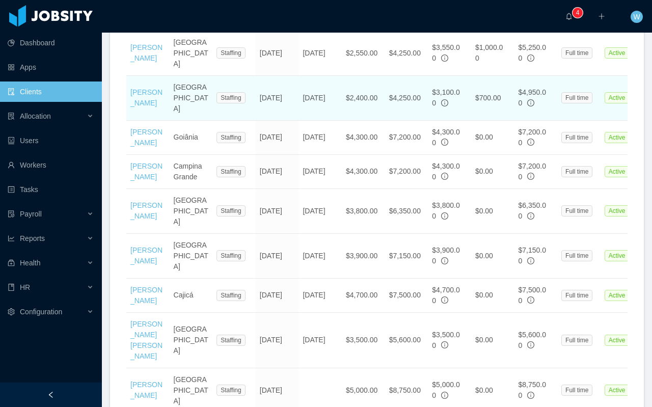
scroll to position [626, 0]
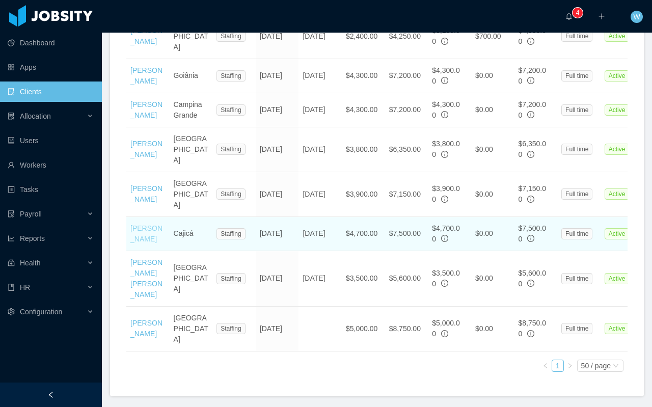
click at [145, 224] on link "Alex Perea" at bounding box center [146, 233] width 32 height 19
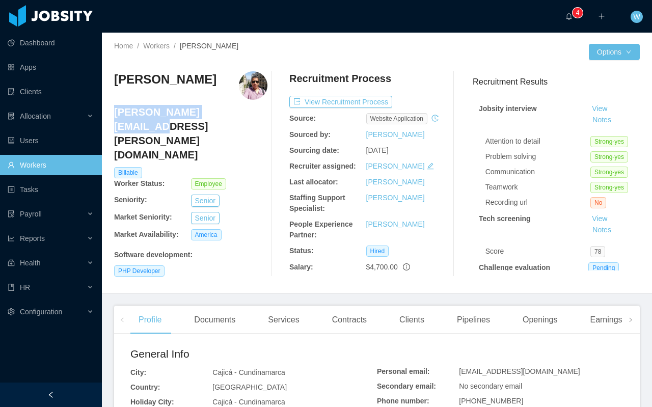
drag, startPoint x: 219, startPoint y: 115, endPoint x: 115, endPoint y: 109, distance: 105.0
click at [115, 109] on h4 "alex.perea@jobsity.com" at bounding box center [190, 133] width 153 height 57
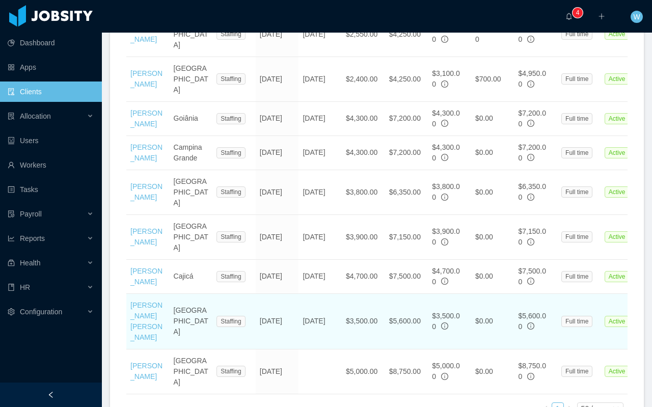
scroll to position [599, 0]
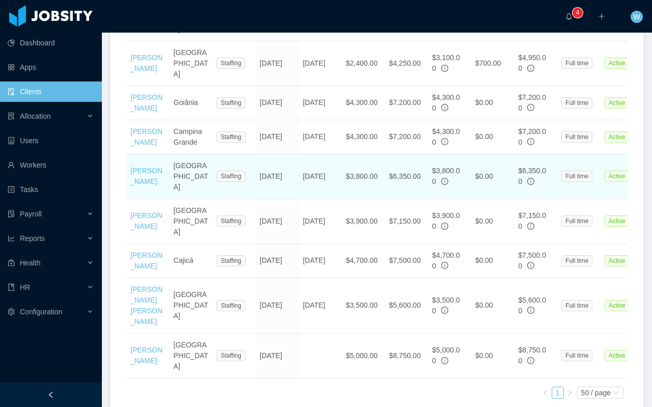
click at [144, 176] on td "Bruno Chaves" at bounding box center [147, 176] width 43 height 45
click at [136, 182] on link "Bruno Chaves" at bounding box center [146, 175] width 32 height 19
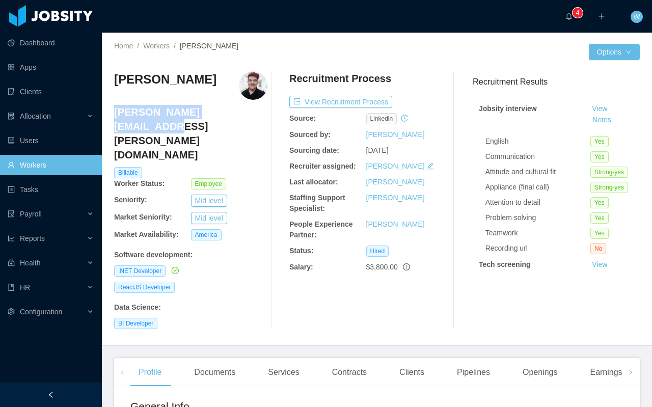
drag, startPoint x: 239, startPoint y: 112, endPoint x: 115, endPoint y: 115, distance: 124.7
click at [115, 115] on h4 "bruno.chaves@jobsity.com" at bounding box center [190, 133] width 153 height 57
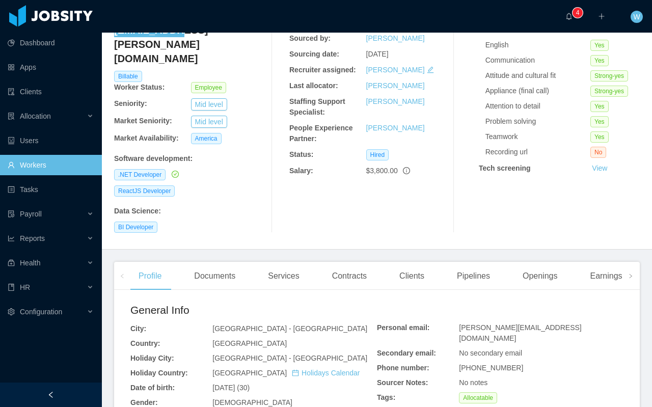
scroll to position [85, 0]
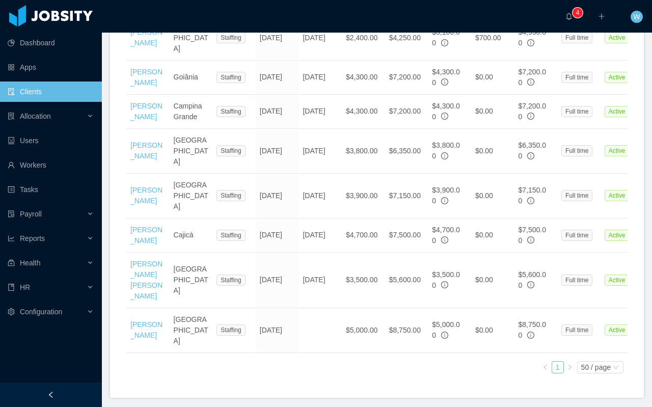
scroll to position [626, 0]
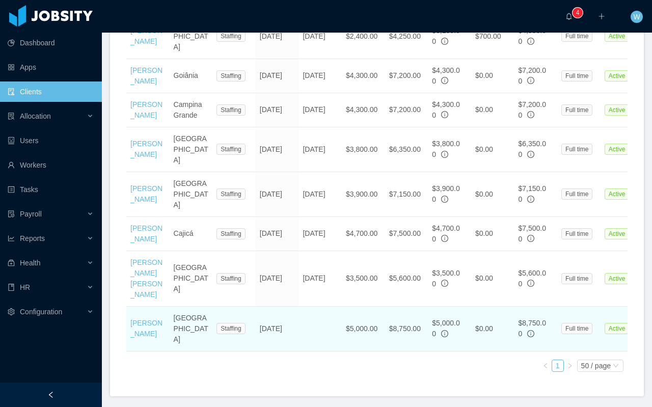
click at [138, 306] on td "Rafael Roque" at bounding box center [147, 328] width 43 height 45
click at [141, 319] on link "Rafael Roque" at bounding box center [146, 328] width 32 height 19
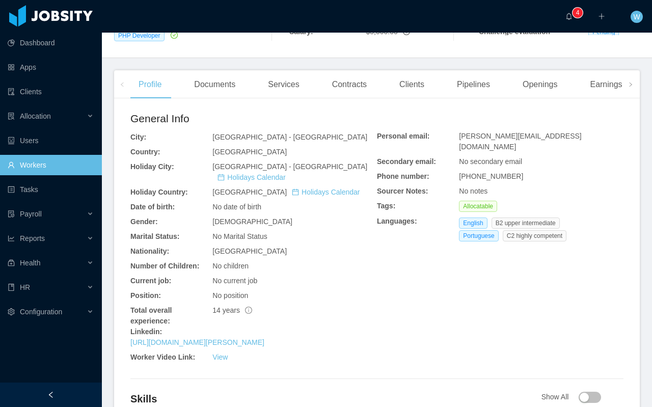
scroll to position [154, 0]
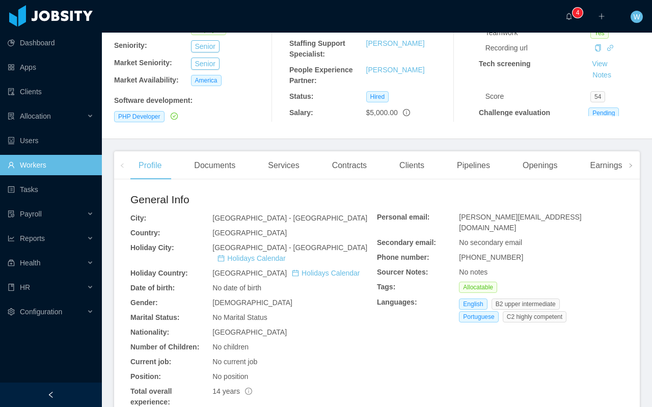
click at [349, 164] on div "Contracts" at bounding box center [349, 165] width 51 height 29
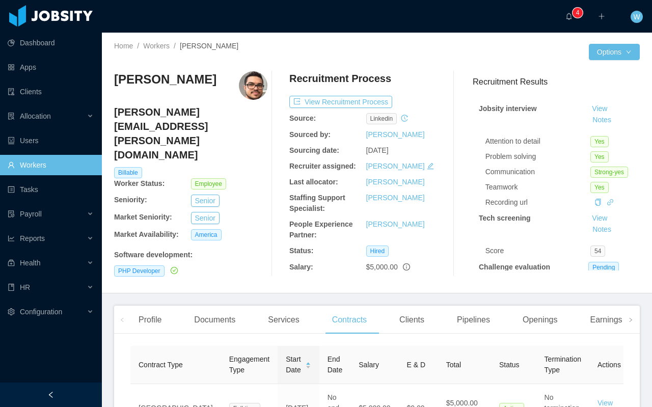
click at [419, 315] on div "Clients" at bounding box center [411, 319] width 41 height 29
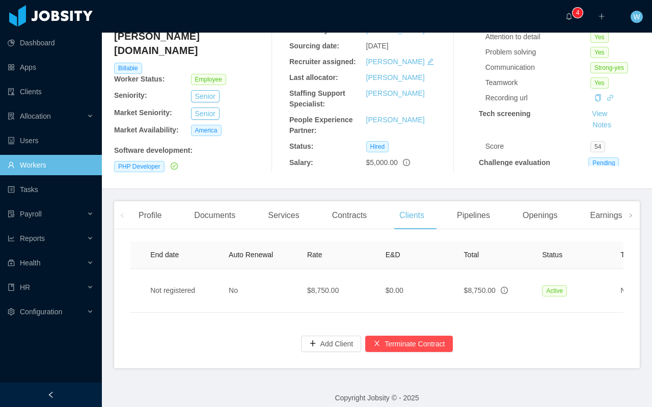
scroll to position [0, 525]
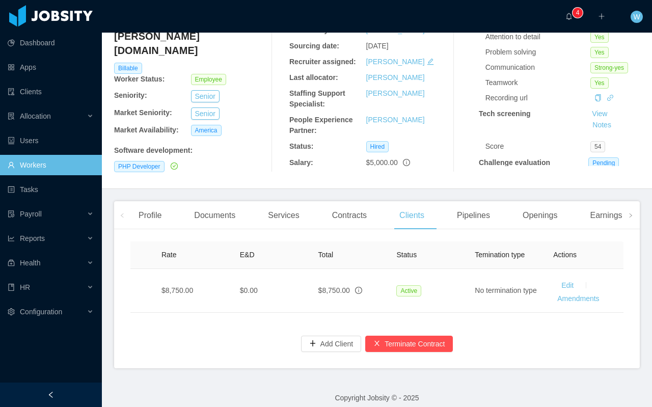
click at [330, 212] on div "Contracts" at bounding box center [349, 215] width 51 height 29
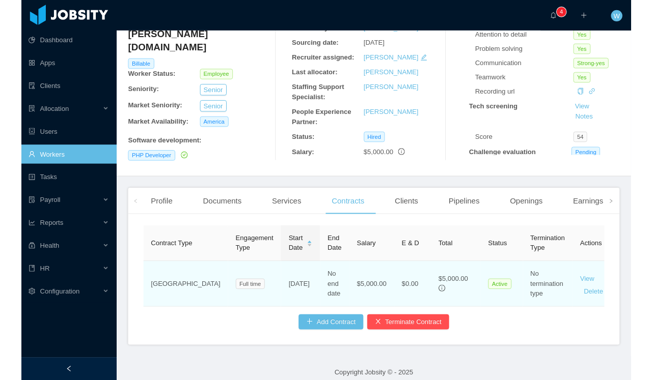
scroll to position [0, 14]
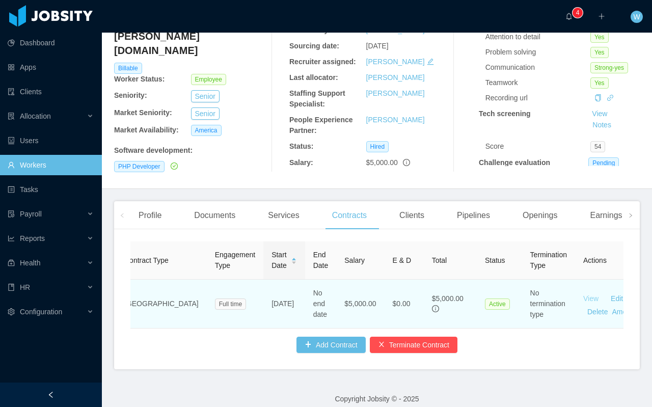
click at [583, 295] on link "View" at bounding box center [590, 298] width 15 height 8
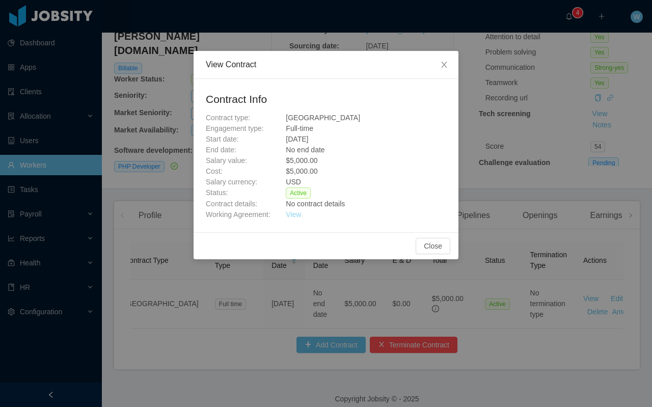
click at [293, 212] on link "View" at bounding box center [293, 214] width 15 height 8
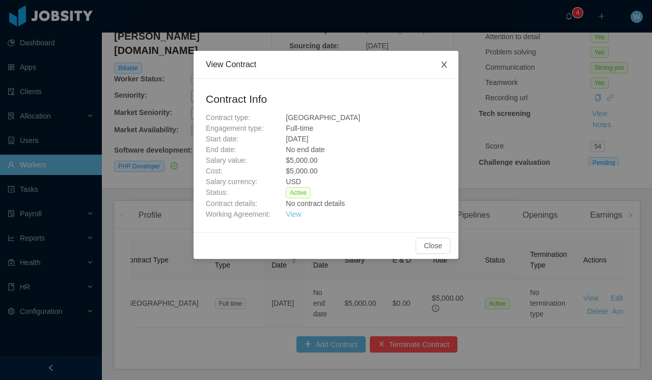
click at [448, 63] on span "Close" at bounding box center [444, 65] width 29 height 29
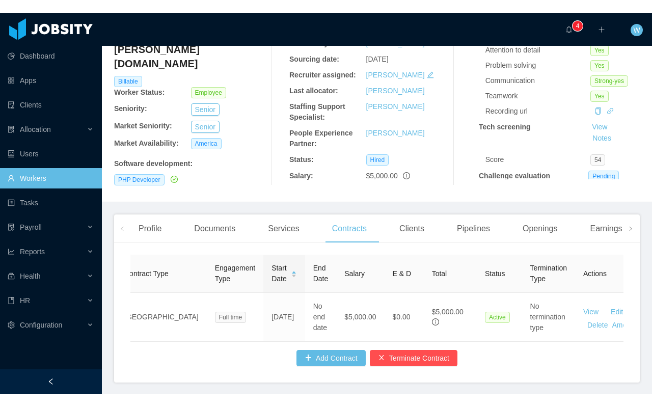
scroll to position [0, 0]
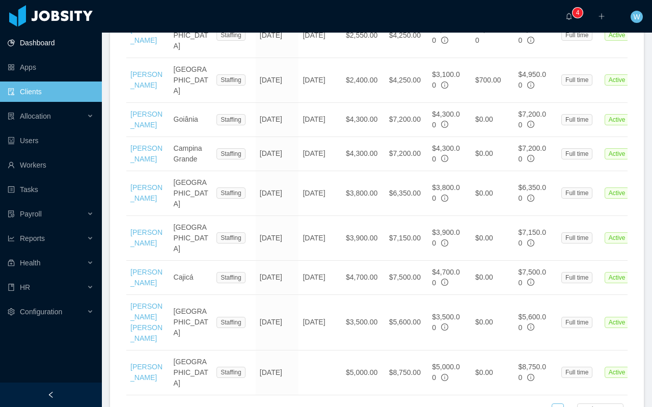
scroll to position [616, 0]
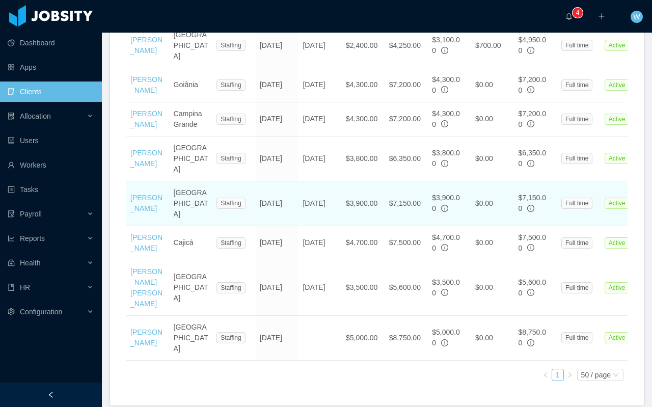
click at [137, 198] on td "Daniel Araujo" at bounding box center [147, 203] width 43 height 45
click at [143, 193] on link "Daniel Araujo" at bounding box center [146, 202] width 32 height 19
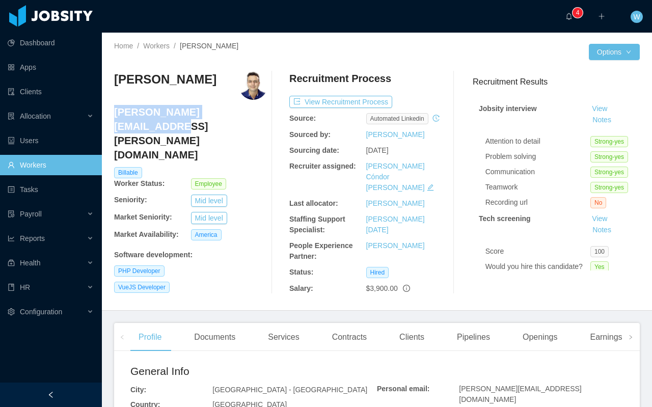
drag, startPoint x: 238, startPoint y: 114, endPoint x: 116, endPoint y: 114, distance: 122.2
click at [116, 114] on h4 "daniel.araujo@jobsity.com" at bounding box center [190, 133] width 153 height 57
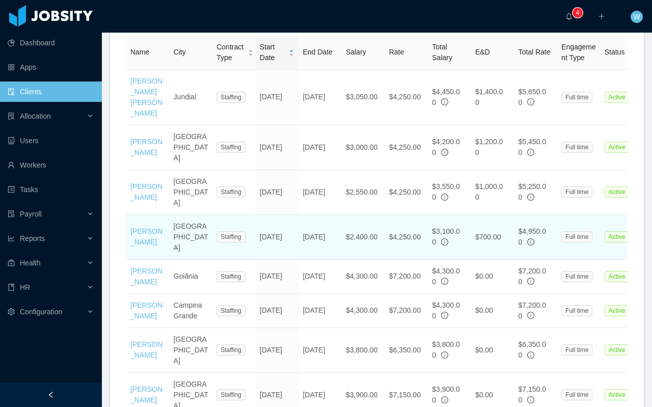
scroll to position [431, 0]
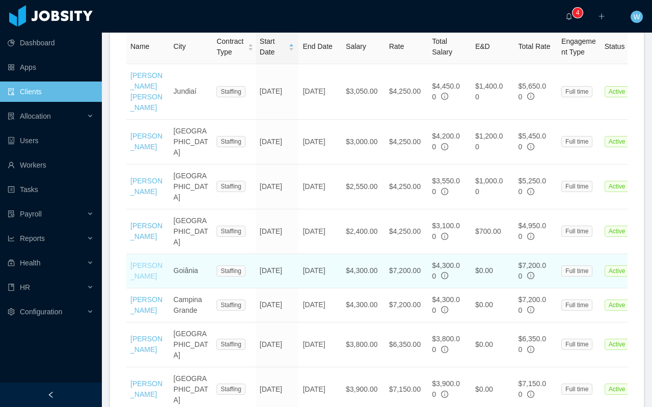
drag, startPoint x: 147, startPoint y: 268, endPoint x: 140, endPoint y: 268, distance: 6.6
click at [146, 268] on td "Douglas Vieira Gomes" at bounding box center [147, 271] width 43 height 34
click at [140, 268] on link "Douglas Vieira Gomes" at bounding box center [146, 270] width 32 height 19
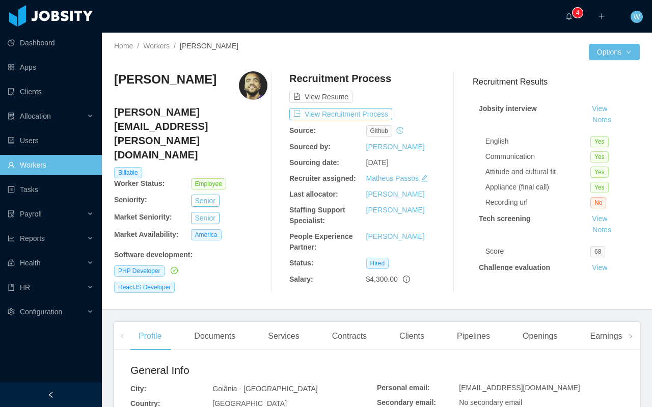
scroll to position [8, 0]
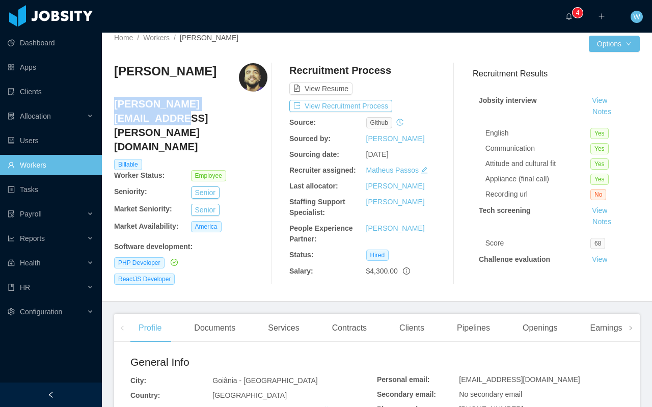
drag, startPoint x: 249, startPoint y: 105, endPoint x: 115, endPoint y: 102, distance: 134.4
click at [115, 102] on h4 "douglas.gomes@jobsity.com" at bounding box center [190, 125] width 153 height 57
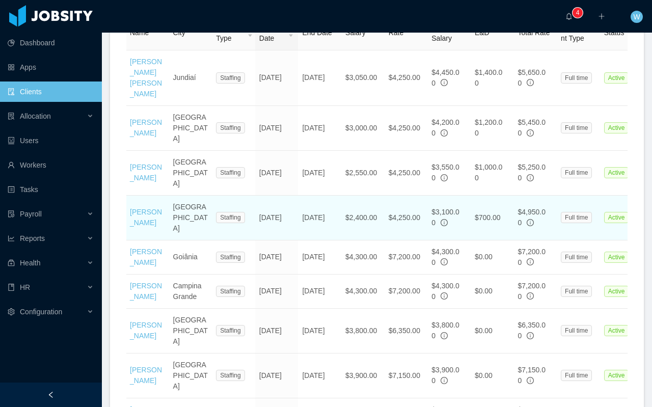
scroll to position [0, 2]
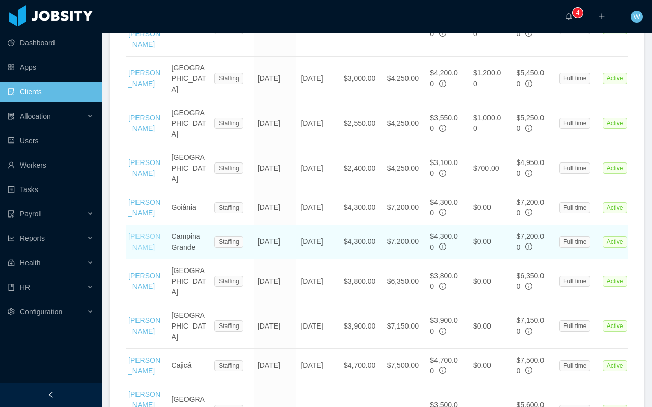
click at [143, 243] on link "Joeumar Souza" at bounding box center [144, 241] width 32 height 19
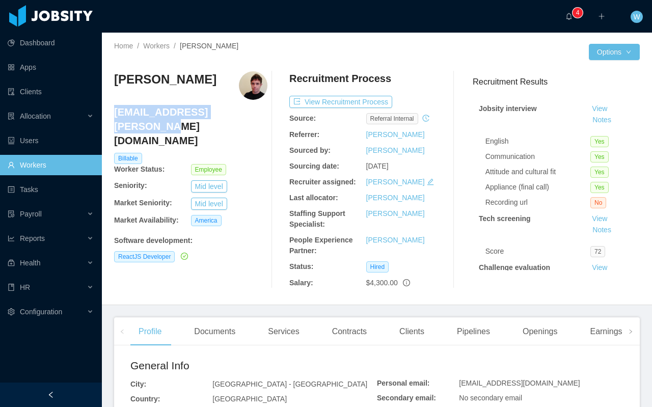
drag, startPoint x: 246, startPoint y: 112, endPoint x: 114, endPoint y: 113, distance: 131.8
click at [114, 113] on h4 "joeumar.souza@jobsity.com" at bounding box center [190, 126] width 153 height 43
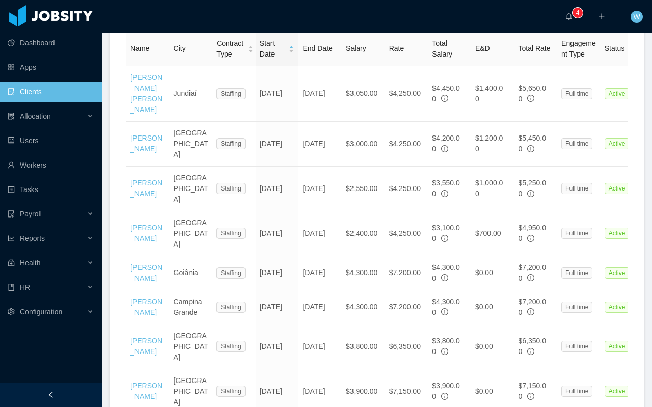
scroll to position [626, 0]
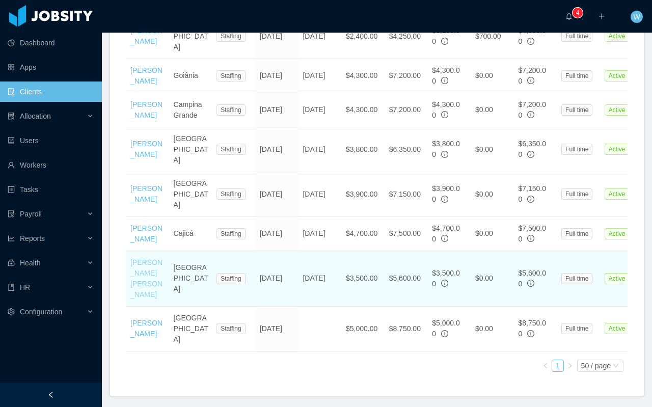
click at [144, 263] on link "Lucas Luciano Barbosa" at bounding box center [146, 278] width 32 height 40
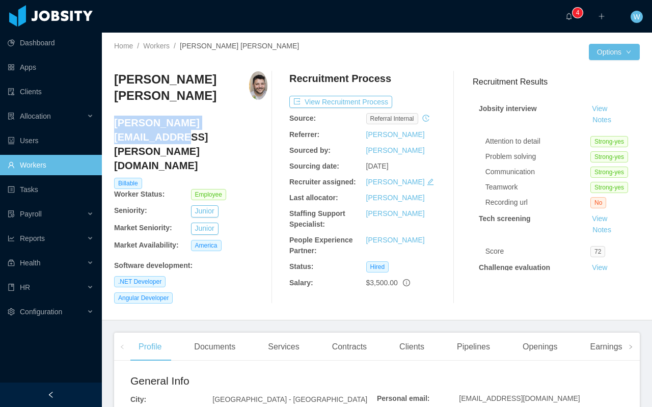
drag, startPoint x: 249, startPoint y: 122, endPoint x: 115, endPoint y: 123, distance: 134.4
click at [114, 122] on h4 "lucas.barbosa@jobsity.com" at bounding box center [190, 144] width 153 height 57
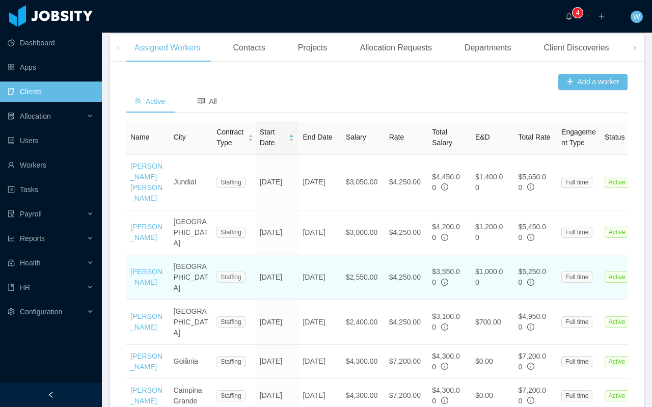
scroll to position [626, 0]
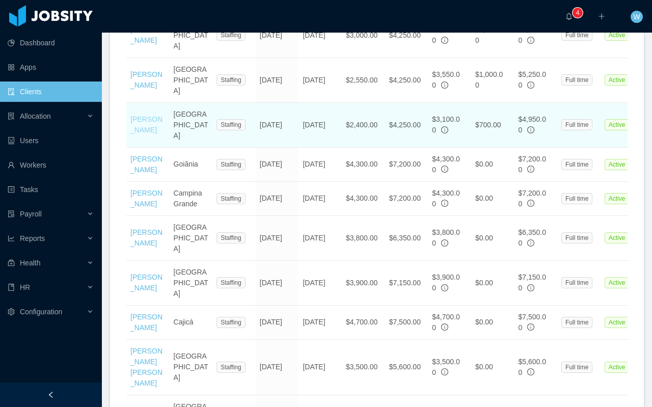
click at [146, 127] on link "Lucio Jaurena" at bounding box center [146, 124] width 32 height 19
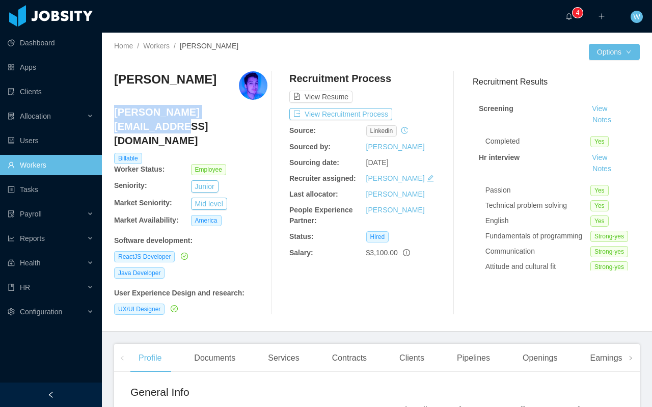
drag, startPoint x: 237, startPoint y: 114, endPoint x: 114, endPoint y: 111, distance: 123.2
click at [114, 111] on h4 "lucio.jaurena@jobsity.com" at bounding box center [190, 126] width 153 height 43
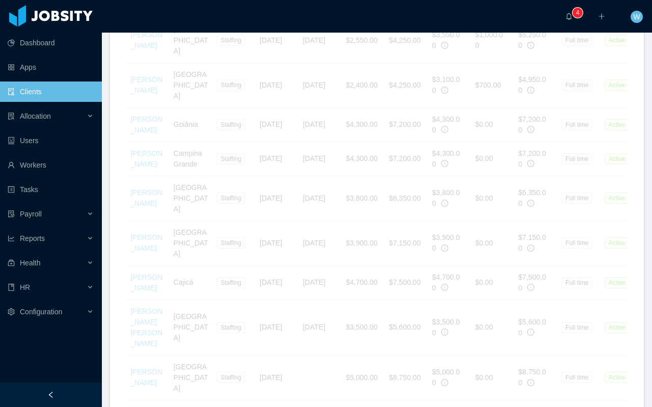
scroll to position [626, 0]
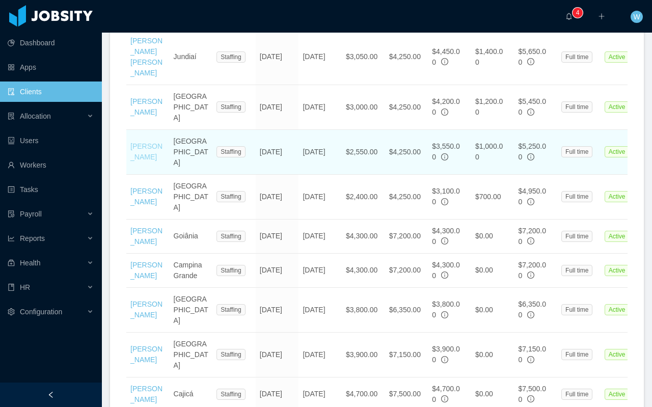
click at [141, 154] on link "Richard Nikolas Chaves" at bounding box center [146, 151] width 32 height 19
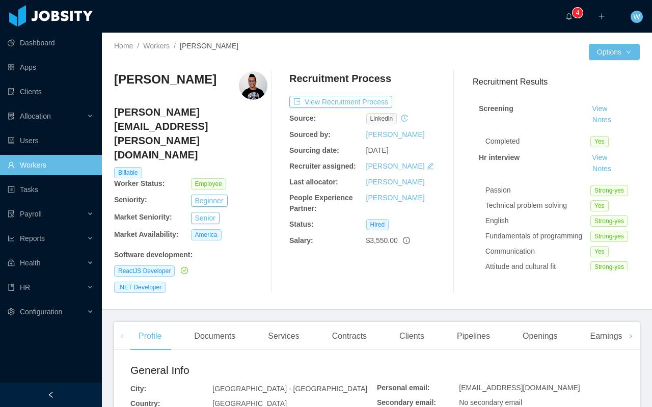
drag, startPoint x: 150, startPoint y: 96, endPoint x: 160, endPoint y: 98, distance: 10.4
click at [150, 88] on h3 "Richard Nikolas Chaves" at bounding box center [165, 79] width 102 height 16
drag, startPoint x: 122, startPoint y: 83, endPoint x: 107, endPoint y: 79, distance: 15.3
click at [107, 78] on div "Home / Workers / Richard Nikolas Chaves / Options Richard Nikolas Chaves richar…" at bounding box center [377, 171] width 550 height 277
click at [254, 128] on h4 "richard.nikolas@jobsity.com" at bounding box center [190, 133] width 153 height 57
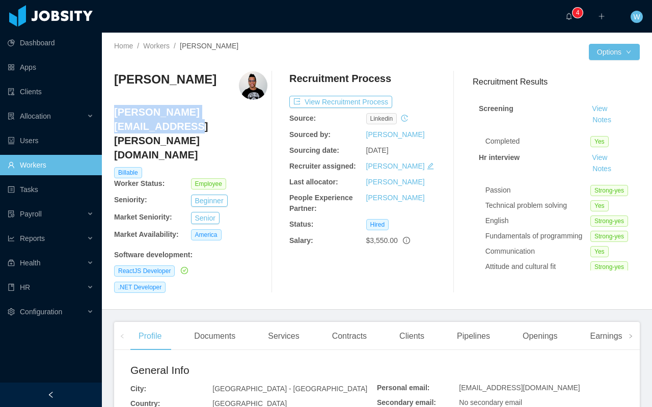
drag, startPoint x: 245, startPoint y: 122, endPoint x: 115, endPoint y: 118, distance: 130.4
click at [114, 119] on h4 "richard.nikolas@jobsity.com" at bounding box center [190, 133] width 153 height 57
click at [247, 124] on h4 "richard.nikolas@jobsity.com" at bounding box center [190, 133] width 153 height 57
drag, startPoint x: 236, startPoint y: 123, endPoint x: 115, endPoint y: 121, distance: 120.6
click at [115, 121] on h4 "richard.nikolas@jobsity.com" at bounding box center [190, 133] width 153 height 57
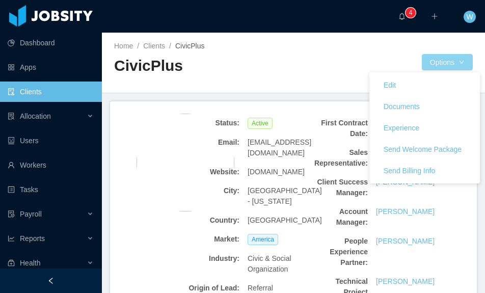
click at [435, 64] on button "Options" at bounding box center [446, 62] width 51 height 16
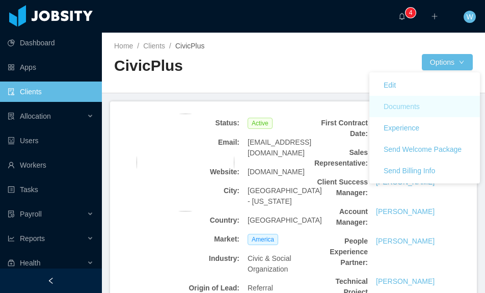
click at [413, 103] on button "Documents" at bounding box center [401, 106] width 52 height 16
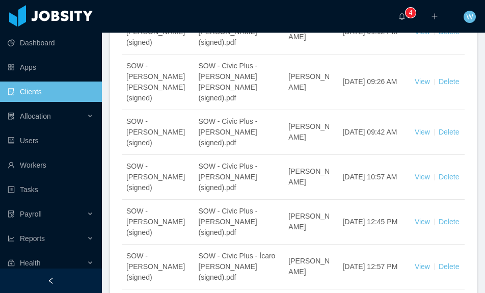
scroll to position [420, 0]
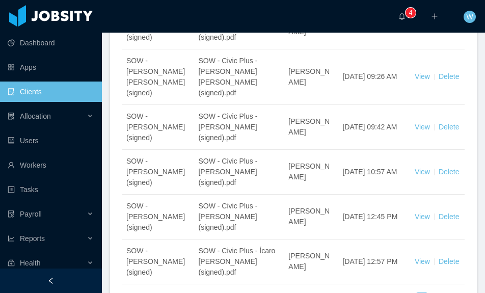
click at [430, 191] on div "Doc Type File Name Created by Created At Actions SOW - Andrea Polanco Please_Do…" at bounding box center [293, 47] width 342 height 532
click at [433, 293] on link "2" at bounding box center [433, 298] width 11 height 11
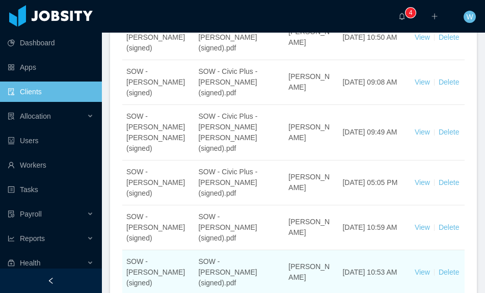
scroll to position [425, 0]
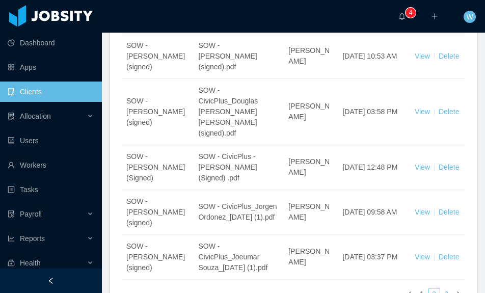
click at [442, 288] on link "3" at bounding box center [445, 293] width 11 height 11
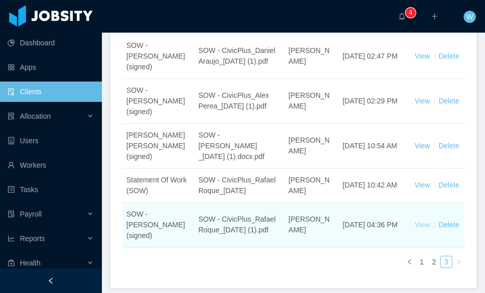
click at [422, 220] on link "View" at bounding box center [421, 224] width 15 height 8
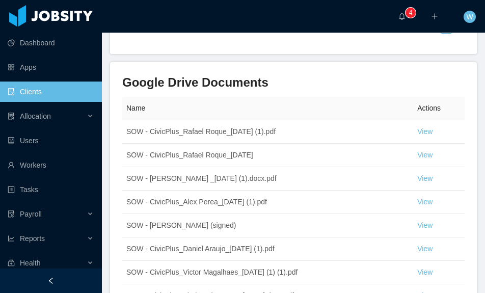
scroll to position [767, 0]
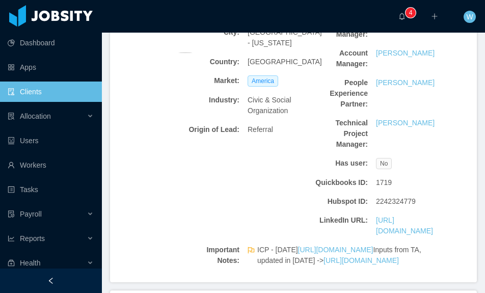
scroll to position [804, 0]
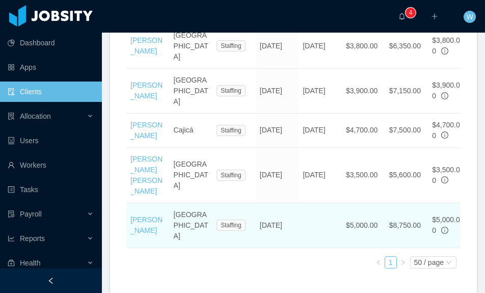
click at [141, 203] on td "Rafael Roque" at bounding box center [147, 225] width 43 height 45
click at [141, 215] on link "Rafael Roque" at bounding box center [146, 224] width 32 height 19
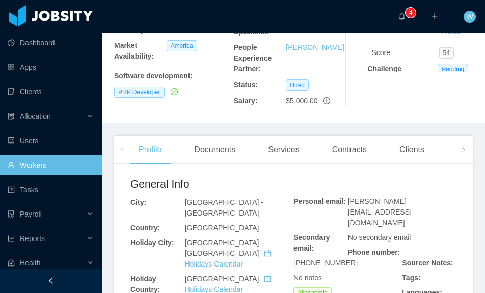
scroll to position [154, 0]
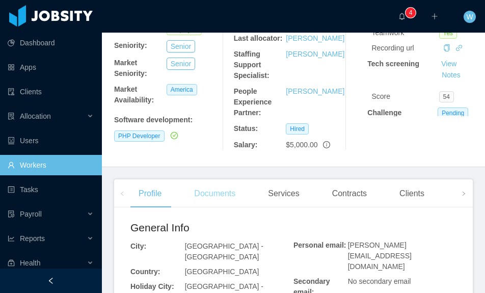
drag, startPoint x: 210, startPoint y: 189, endPoint x: 215, endPoint y: 191, distance: 6.0
click at [210, 189] on div "Documents" at bounding box center [215, 193] width 58 height 29
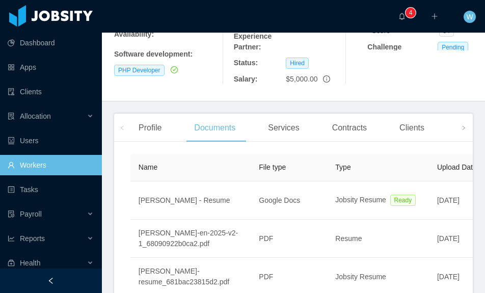
scroll to position [219, 0]
click at [342, 131] on div "Contracts" at bounding box center [349, 128] width 51 height 29
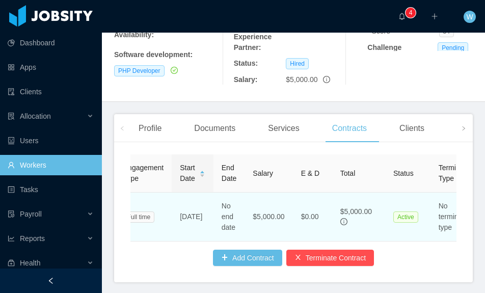
scroll to position [0, 181]
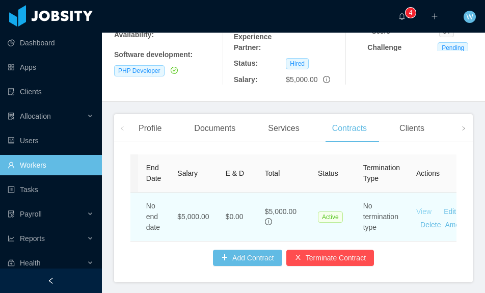
click at [416, 211] on link "View" at bounding box center [423, 211] width 15 height 8
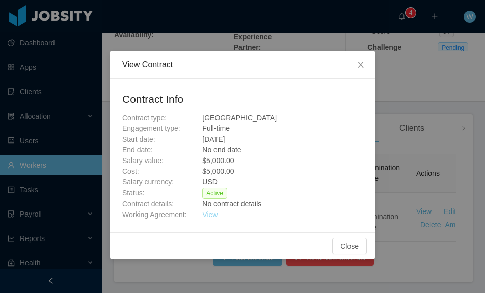
click at [212, 215] on link "View" at bounding box center [209, 214] width 15 height 8
